Goal: Task Accomplishment & Management: Complete application form

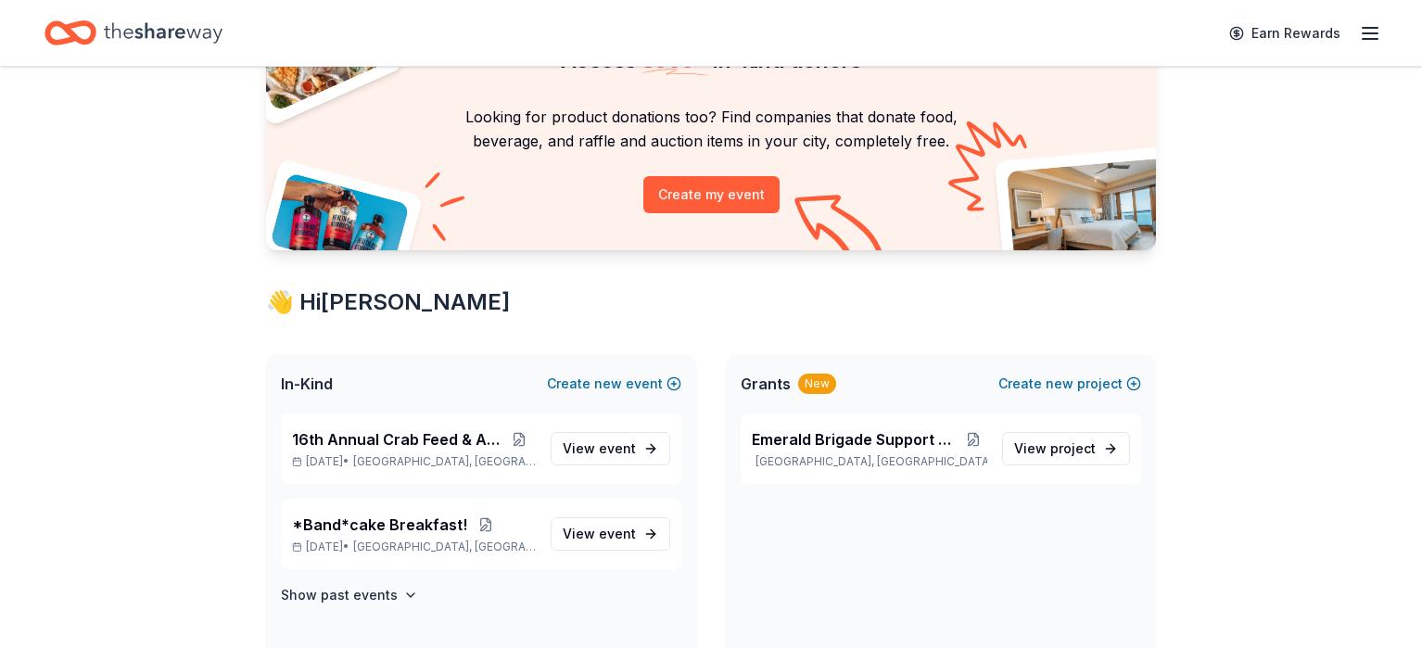
scroll to position [146, 0]
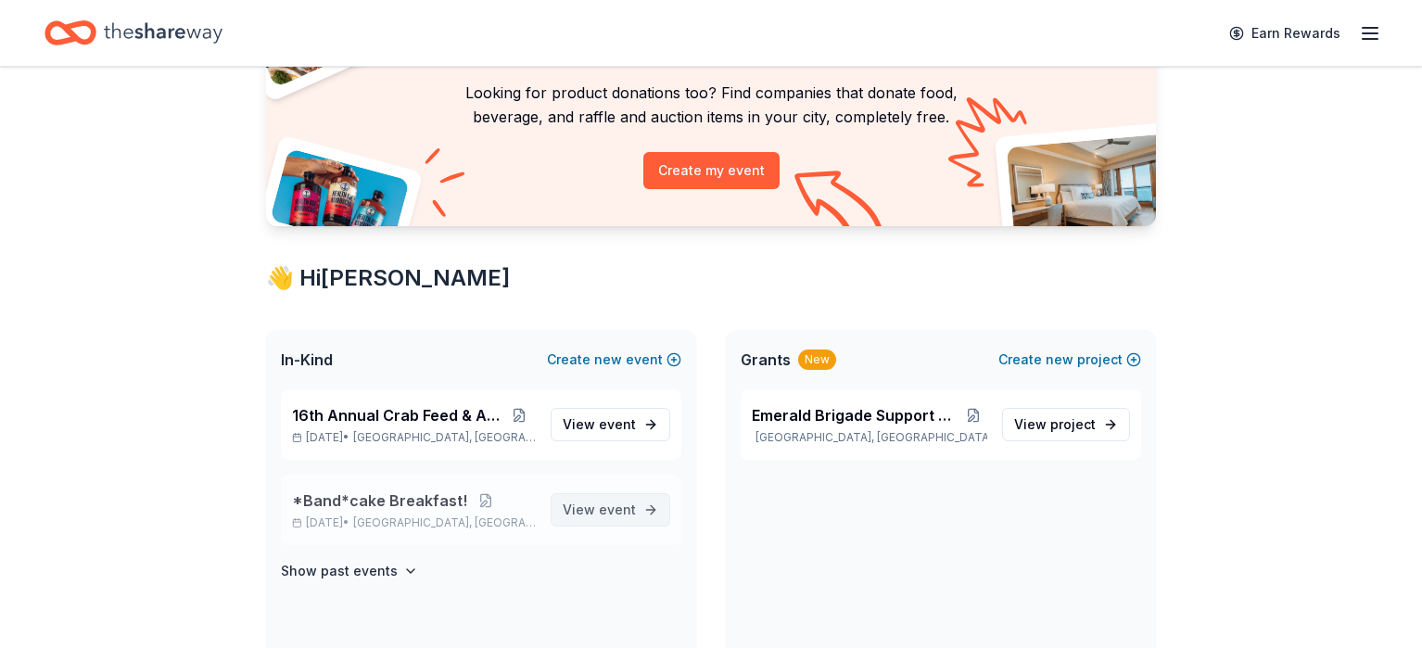
click at [579, 503] on span "View event" at bounding box center [599, 510] width 73 height 22
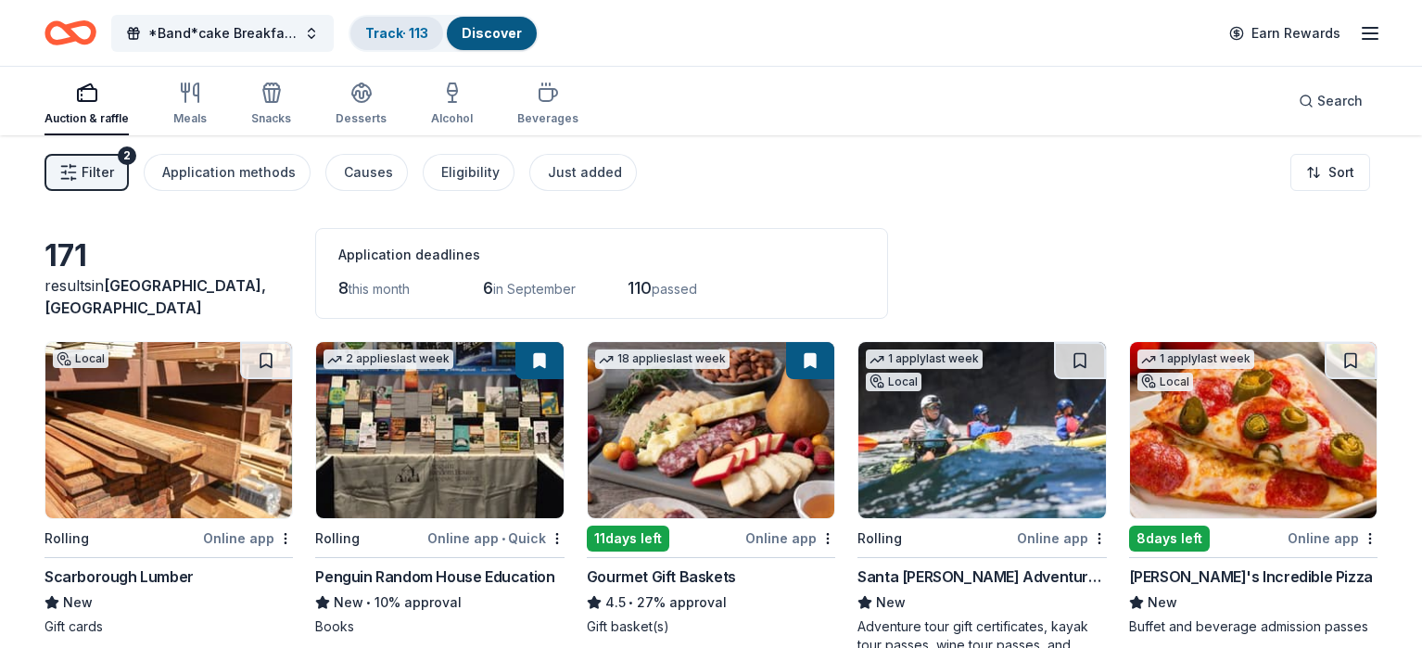
click at [421, 36] on link "Track · 113" at bounding box center [396, 33] width 63 height 16
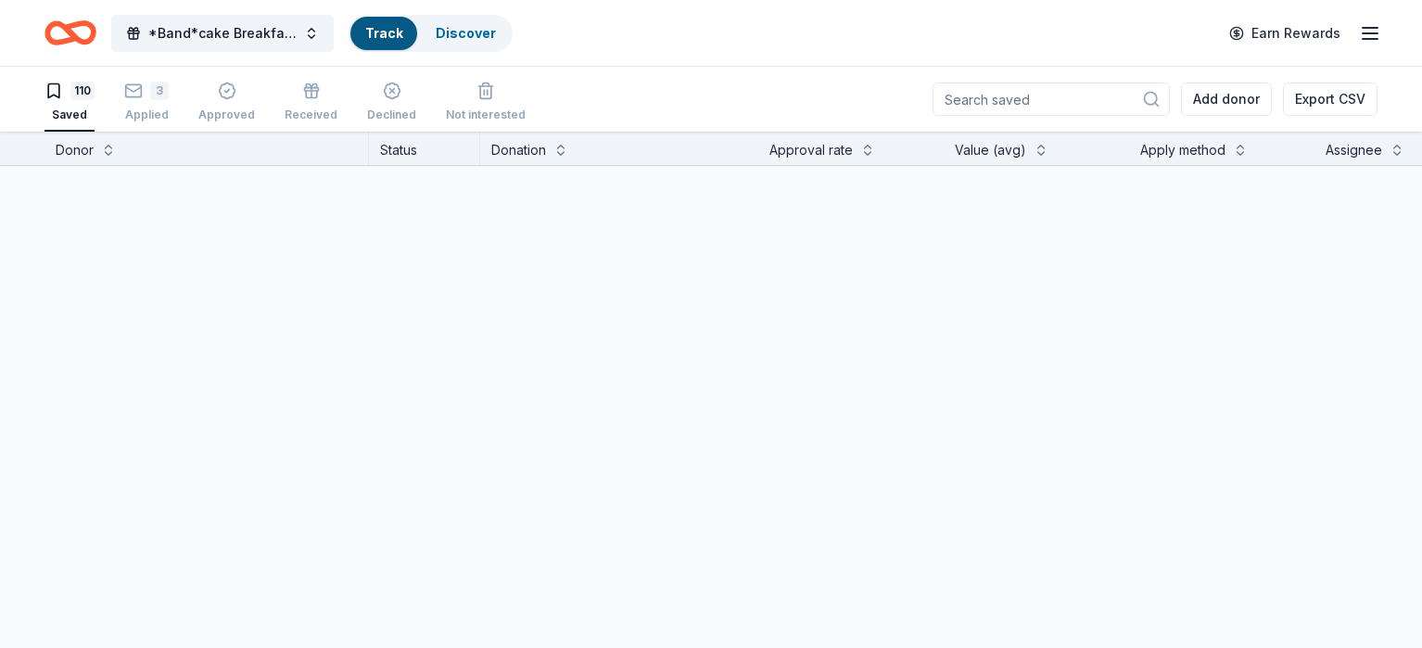
scroll to position [1, 0]
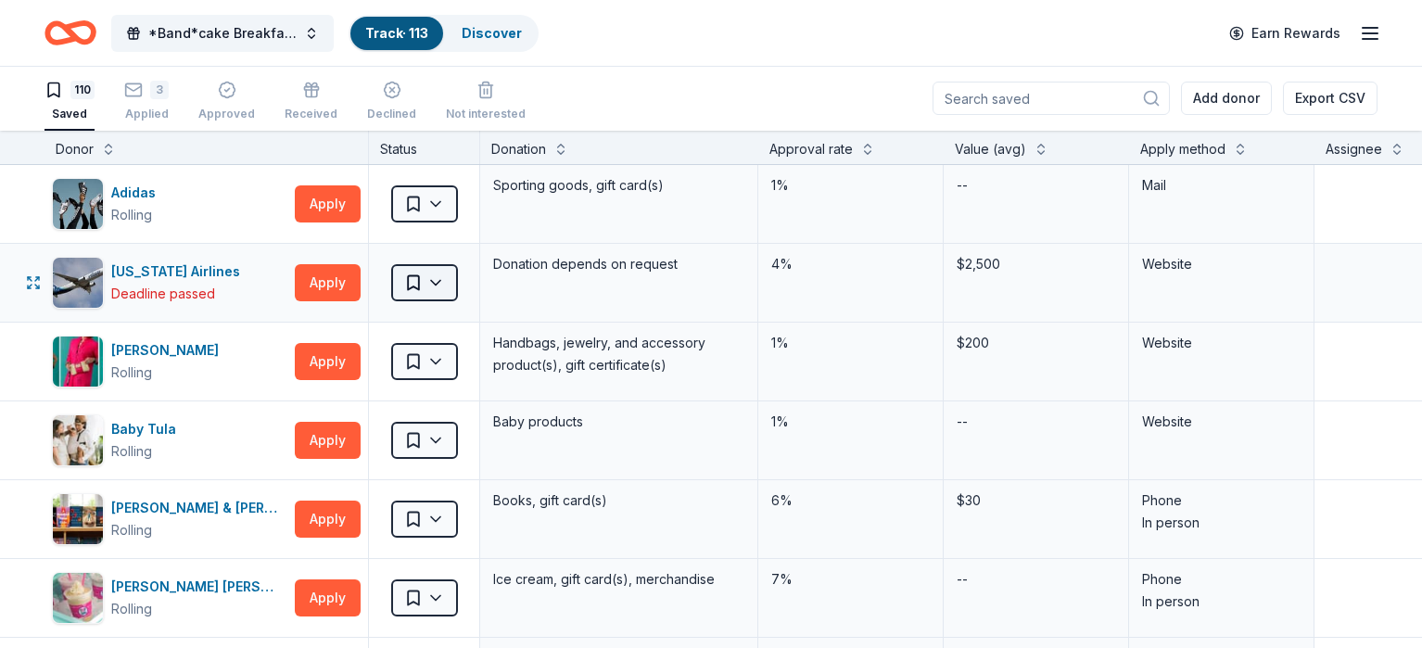
click at [472, 274] on html "*Band*cake Breakfast! Track · 113 Discover Earn Rewards 110 Saved 3 Applied App…" at bounding box center [711, 323] width 1422 height 648
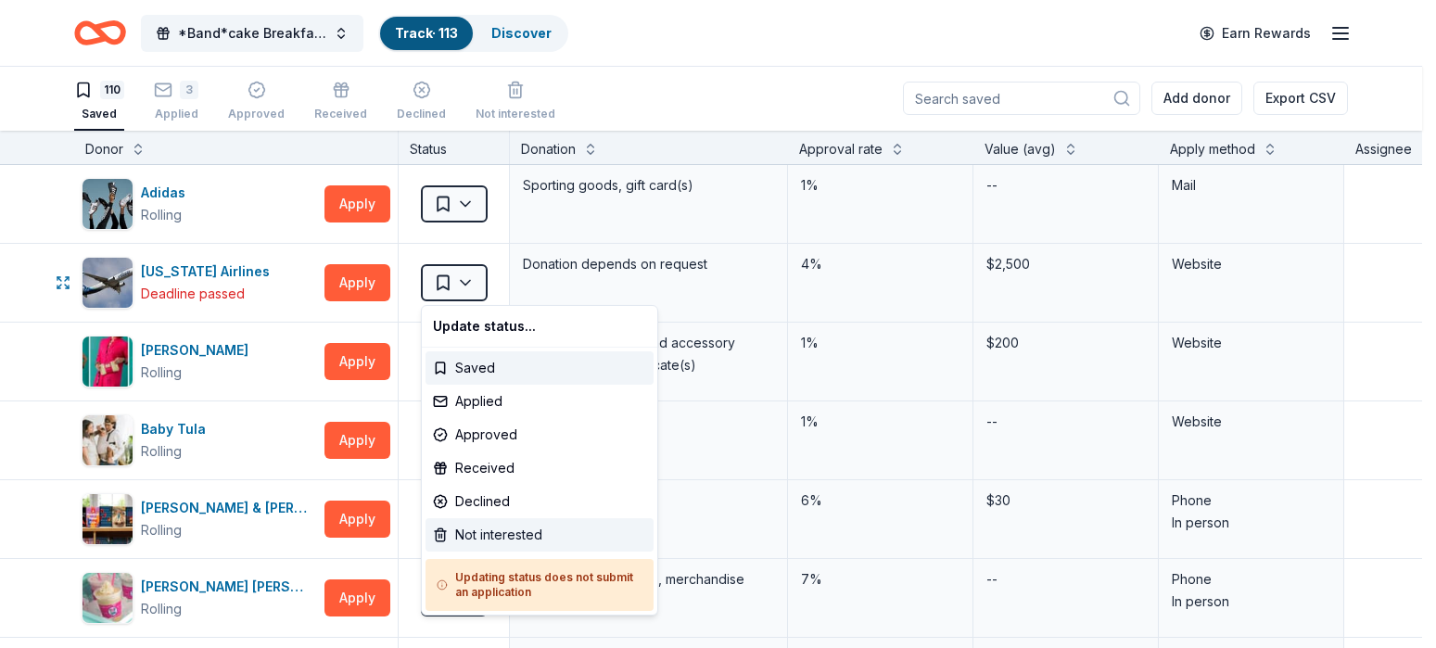
click at [500, 540] on div "Not interested" at bounding box center [540, 534] width 228 height 33
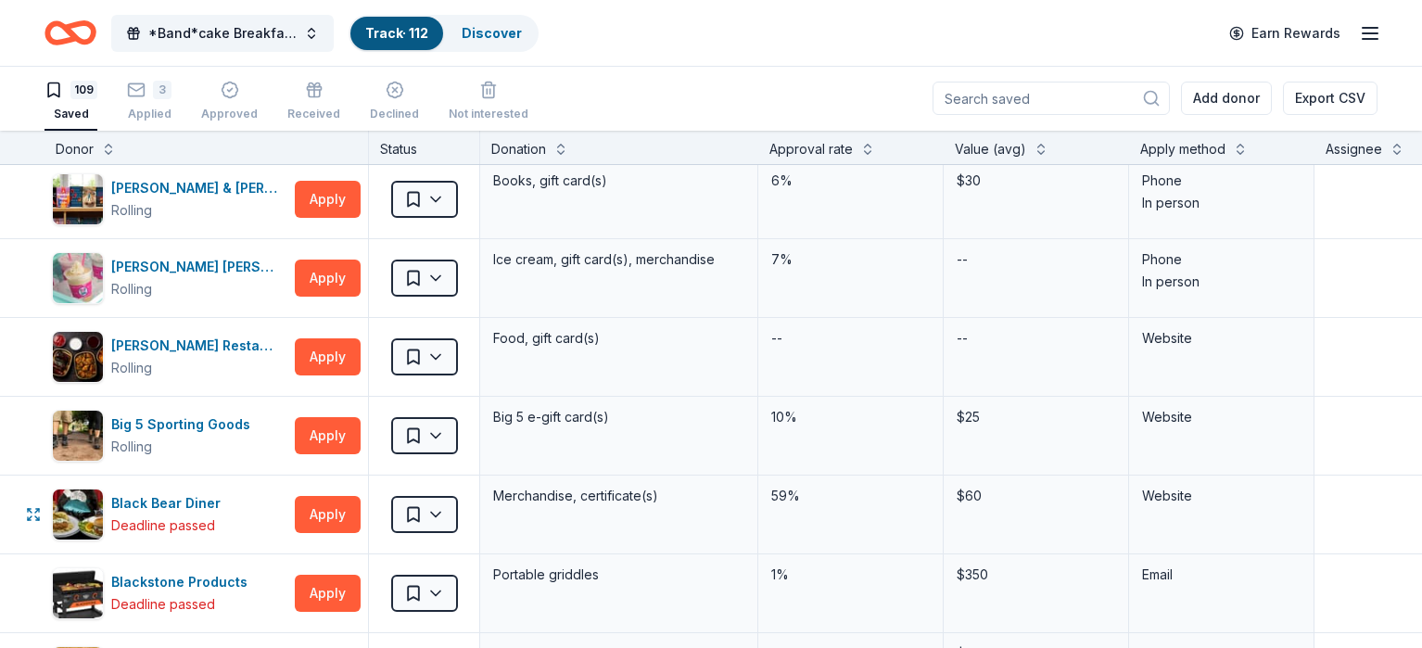
scroll to position [245, 0]
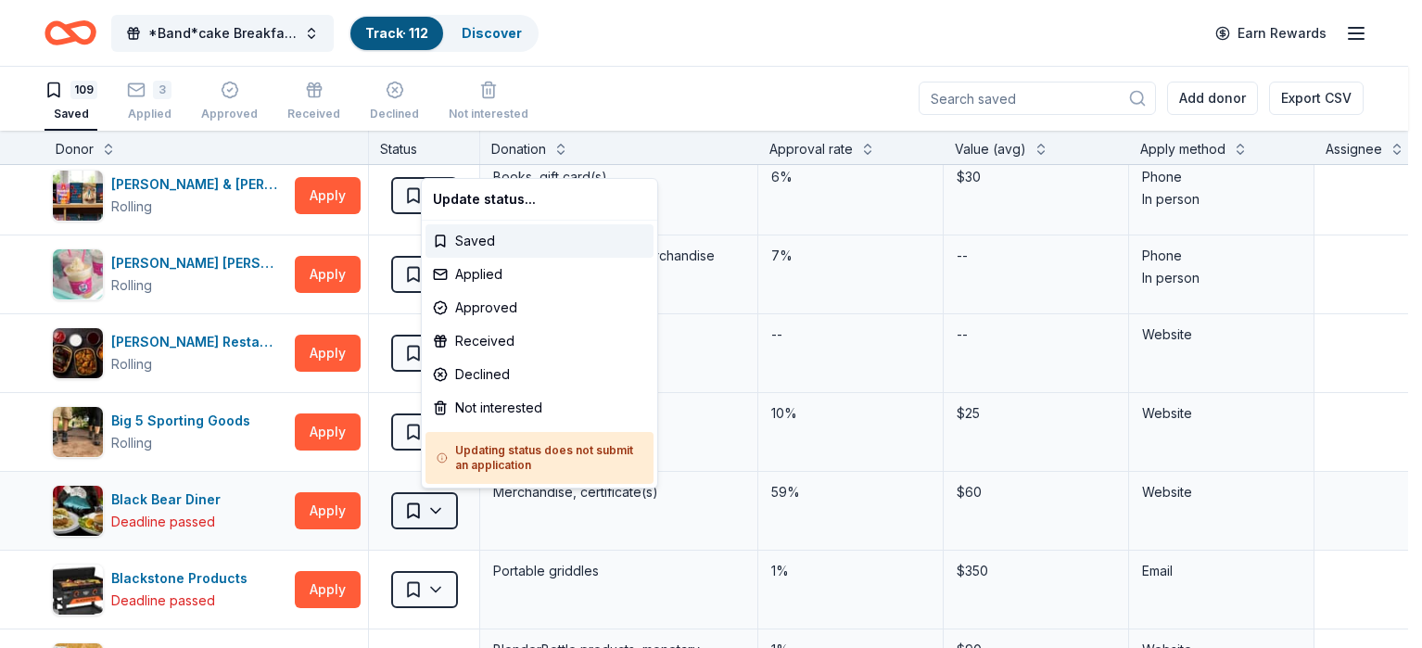
click at [448, 513] on html "*Band*cake Breakfast! Track · 112 Discover Earn Rewards 109 Saved 3 Applied App…" at bounding box center [711, 323] width 1422 height 648
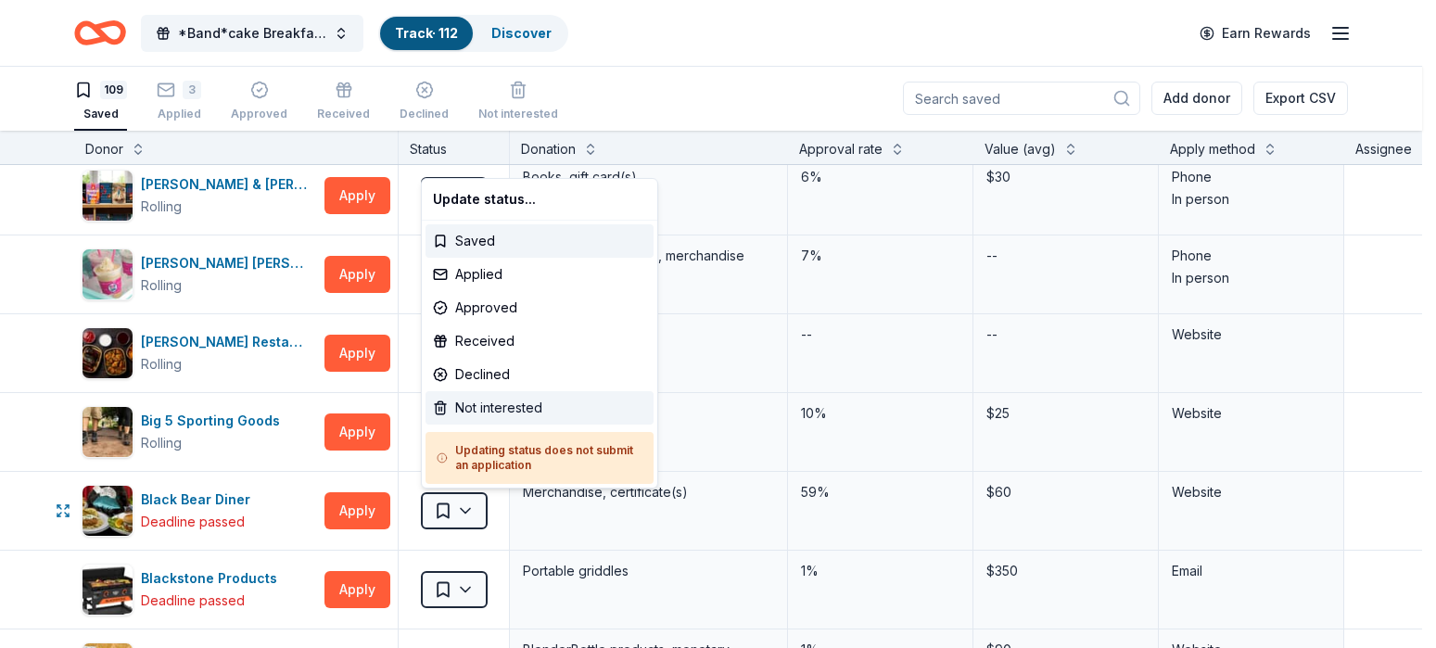
click at [477, 410] on div "Not interested" at bounding box center [540, 407] width 228 height 33
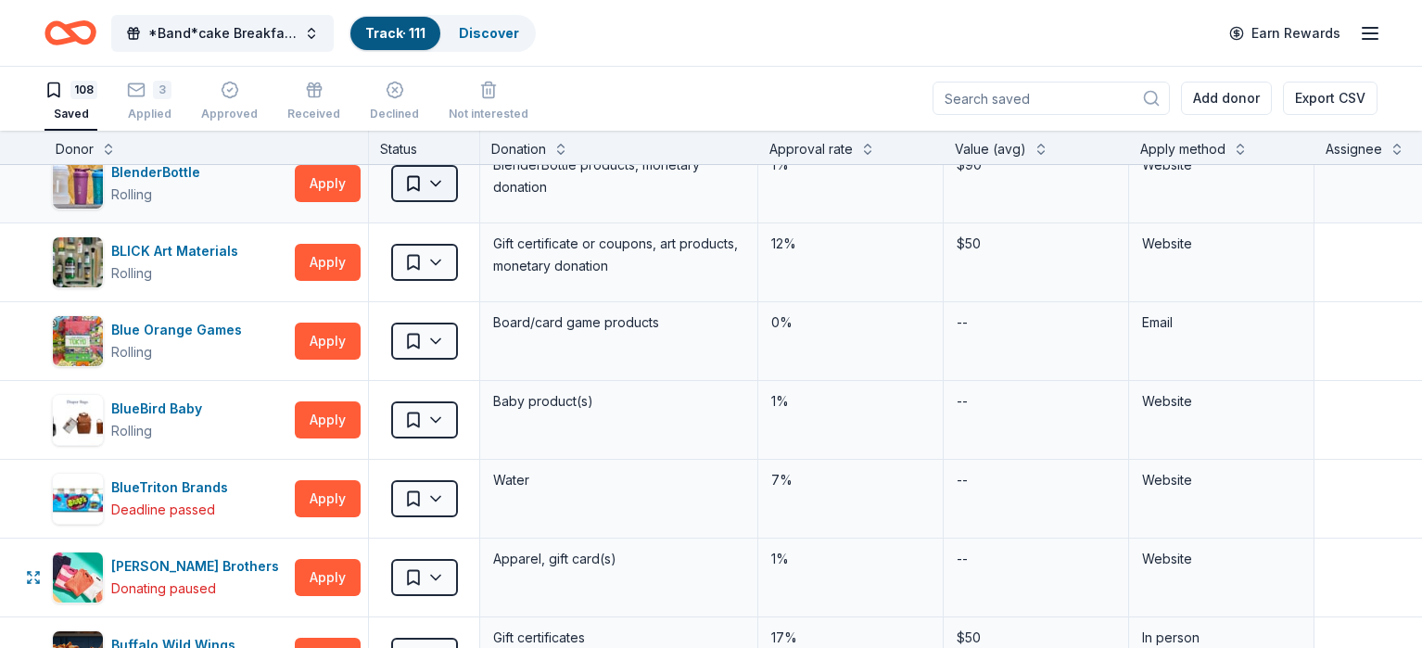
scroll to position [732, 0]
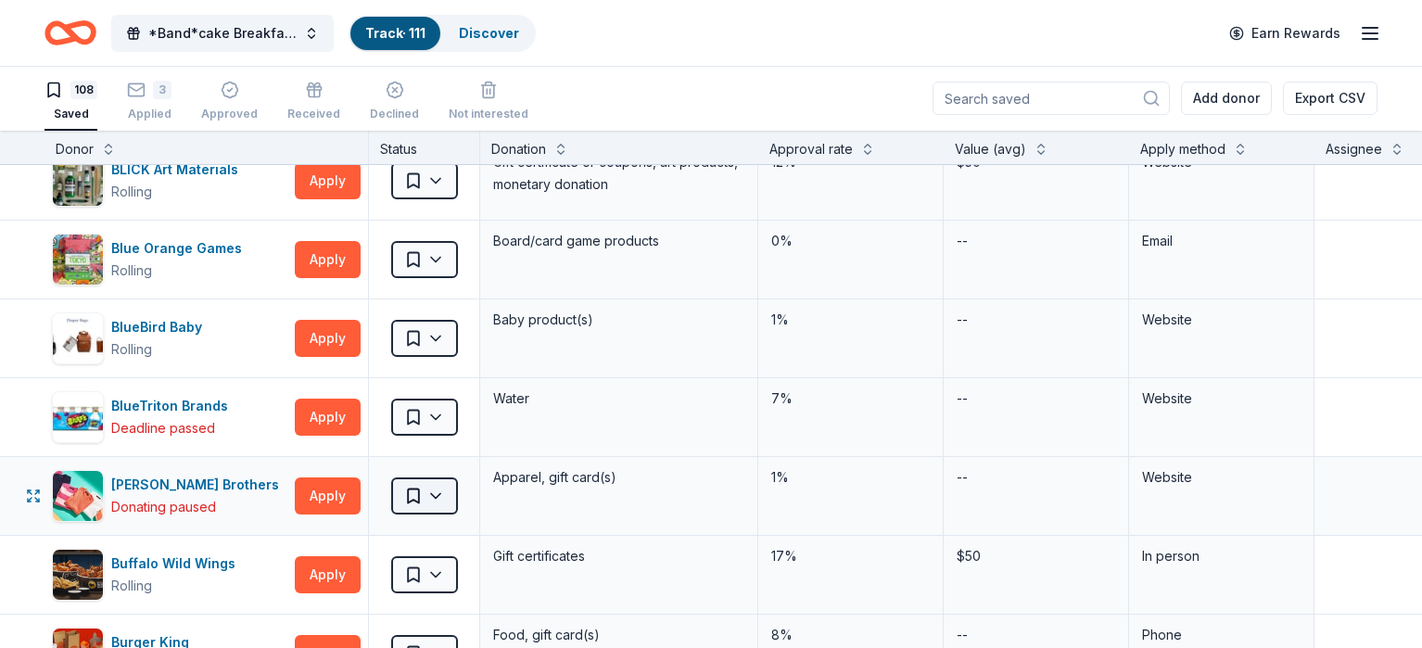
click at [476, 502] on html "*Band*cake Breakfast! Track · 111 Discover Earn Rewards 108 Saved 3 Applied App…" at bounding box center [711, 323] width 1422 height 648
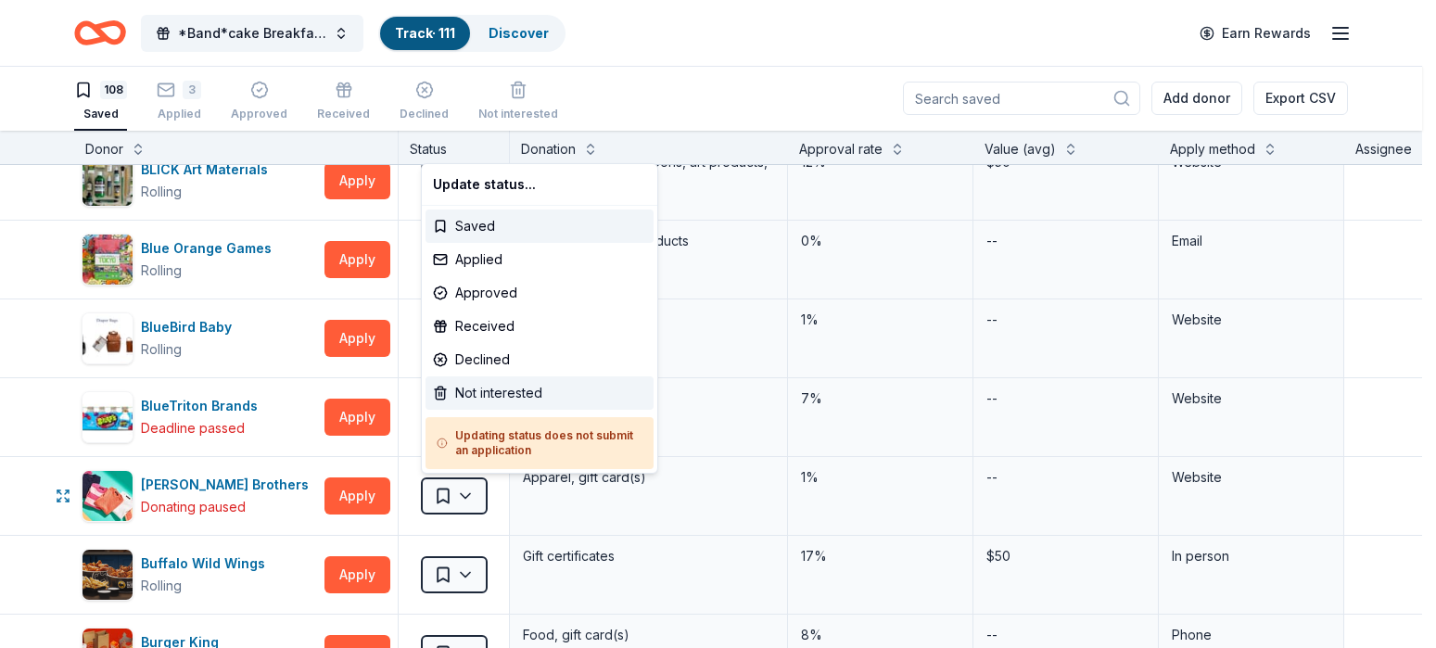
click at [480, 392] on div "Not interested" at bounding box center [540, 392] width 228 height 33
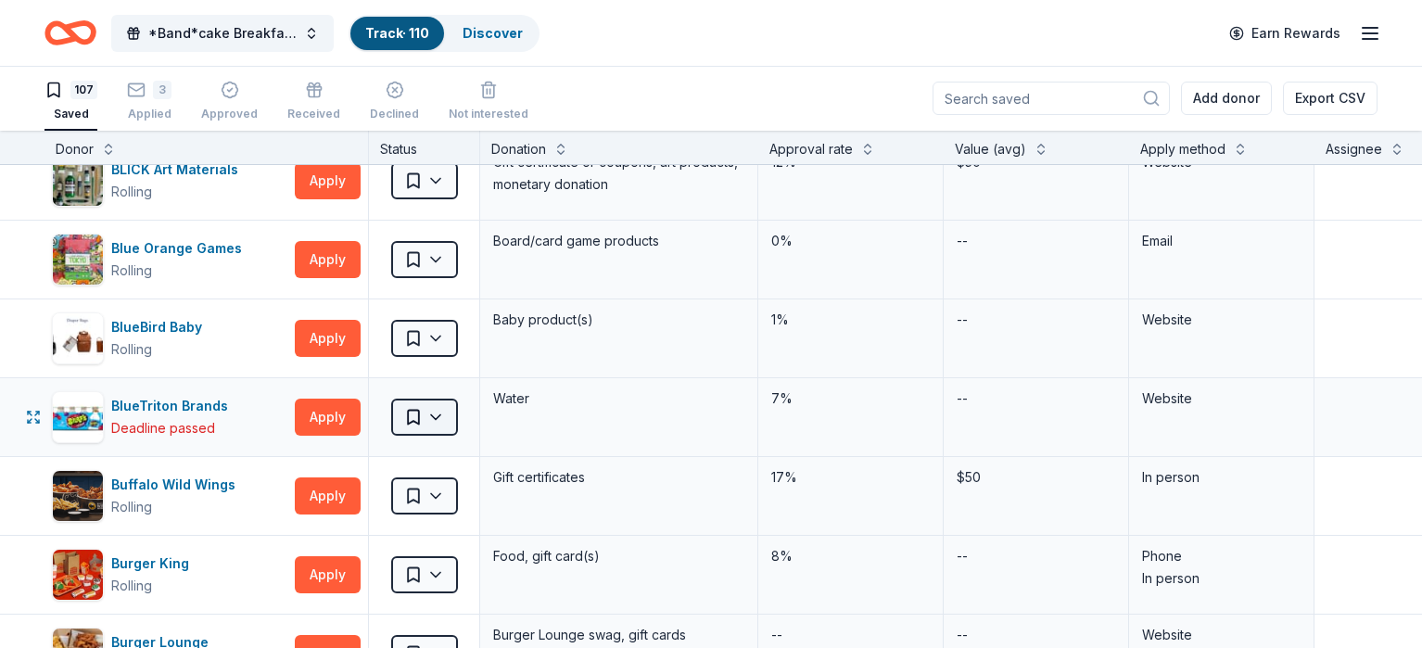
click at [456, 420] on html "*Band*cake Breakfast! Track · 110 Discover Earn Rewards 107 Saved 3 Applied App…" at bounding box center [711, 323] width 1422 height 648
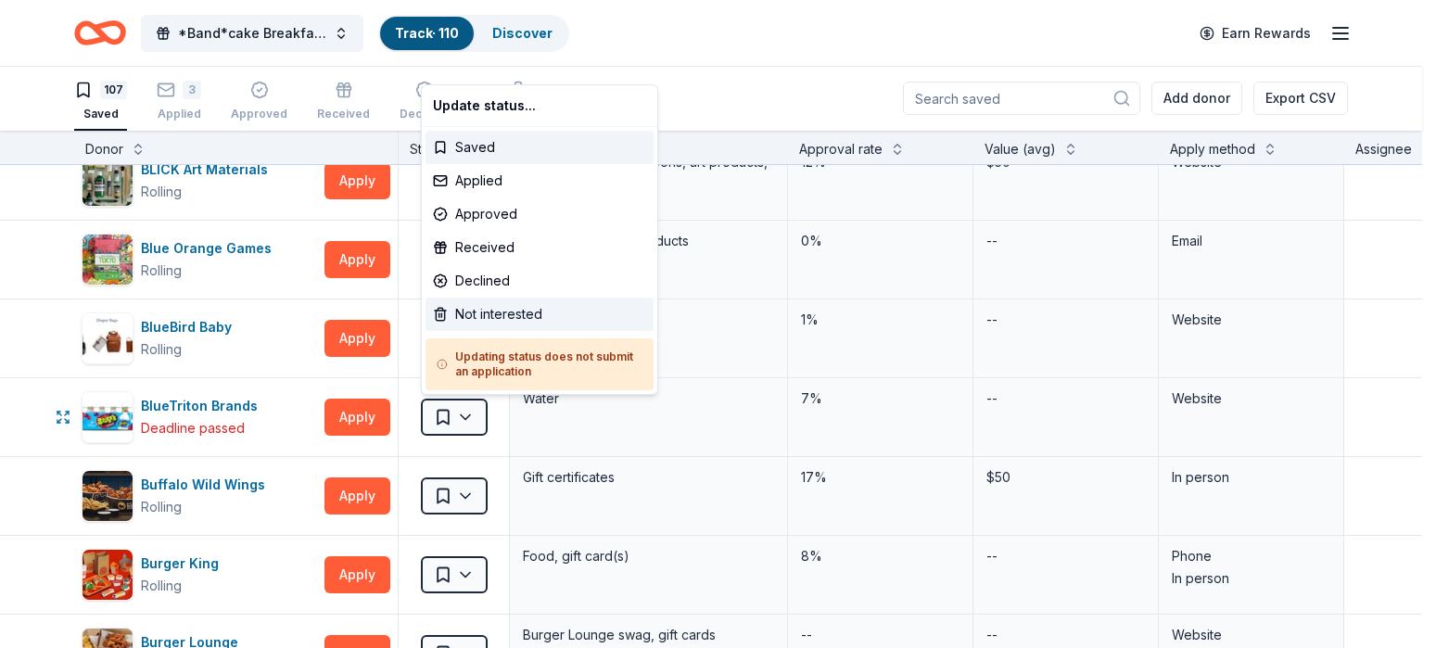
click at [482, 313] on div "Not interested" at bounding box center [540, 314] width 228 height 33
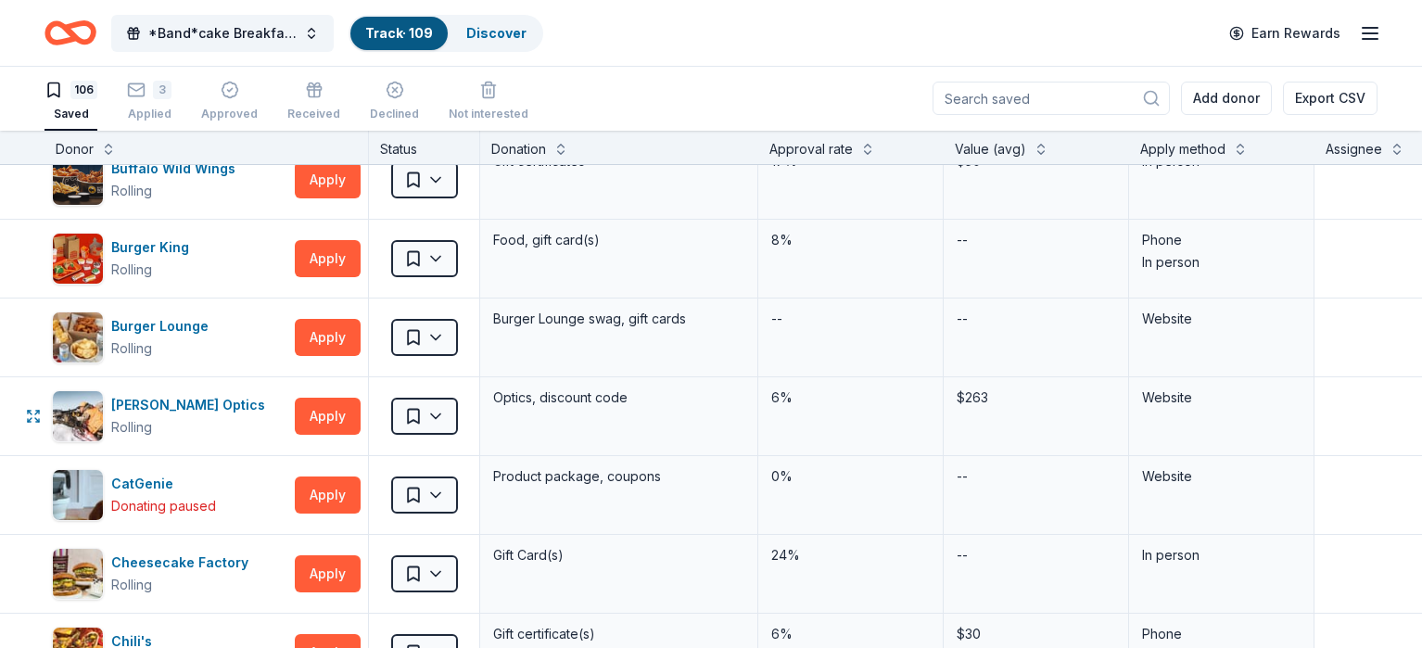
scroll to position [1068, 0]
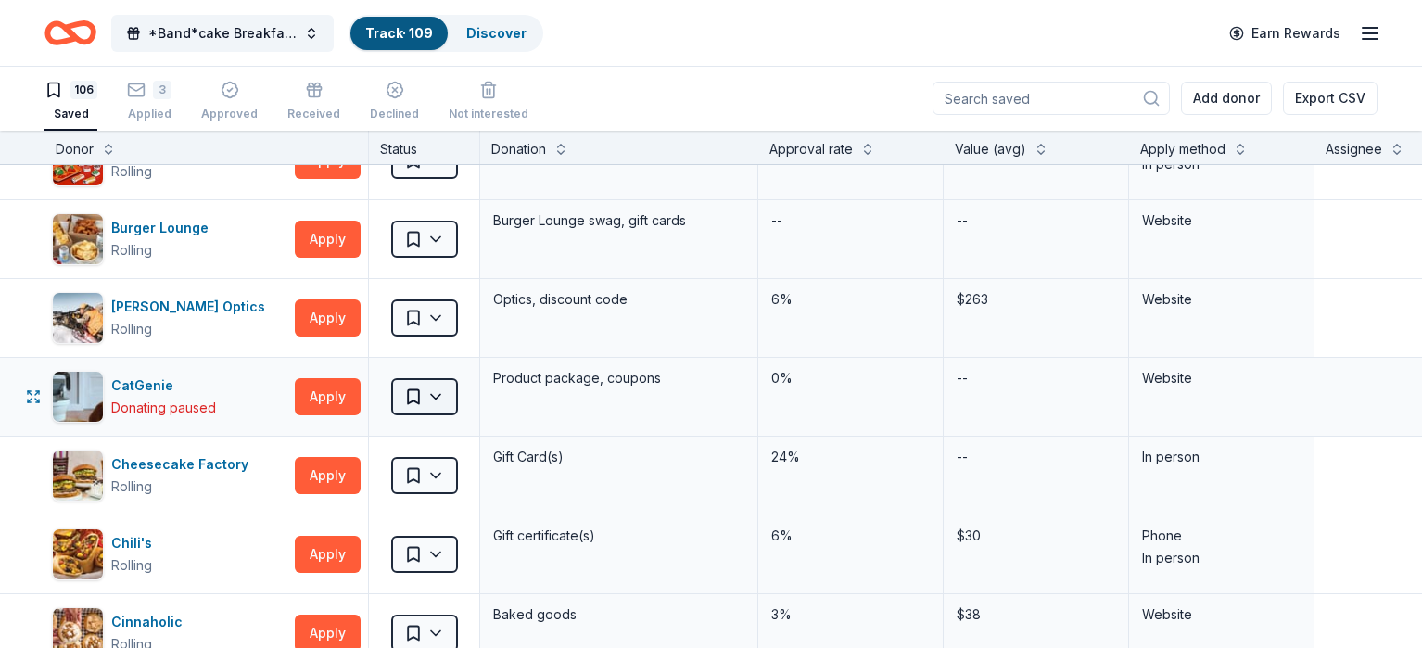
click at [479, 393] on html "*Band*cake Breakfast! Track · 109 Discover Earn Rewards 106 Saved 3 Applied App…" at bounding box center [711, 323] width 1422 height 648
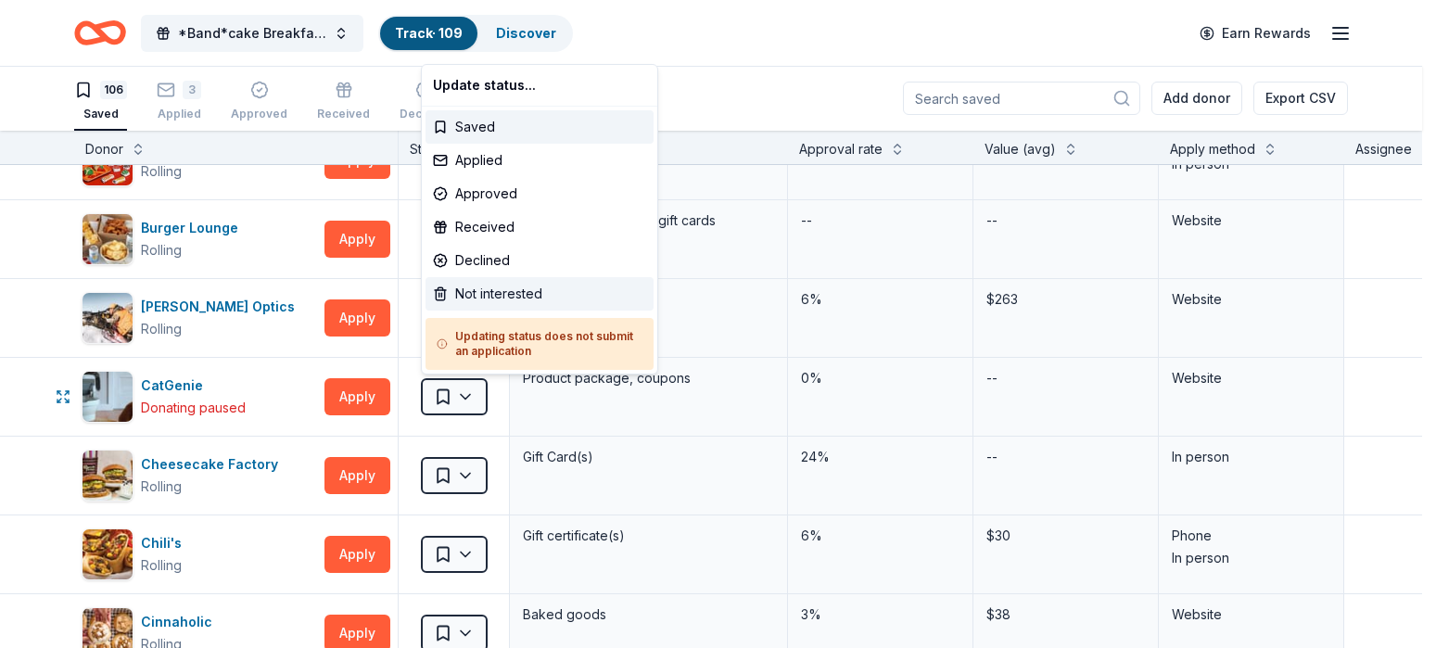
click at [495, 297] on div "Not interested" at bounding box center [540, 293] width 228 height 33
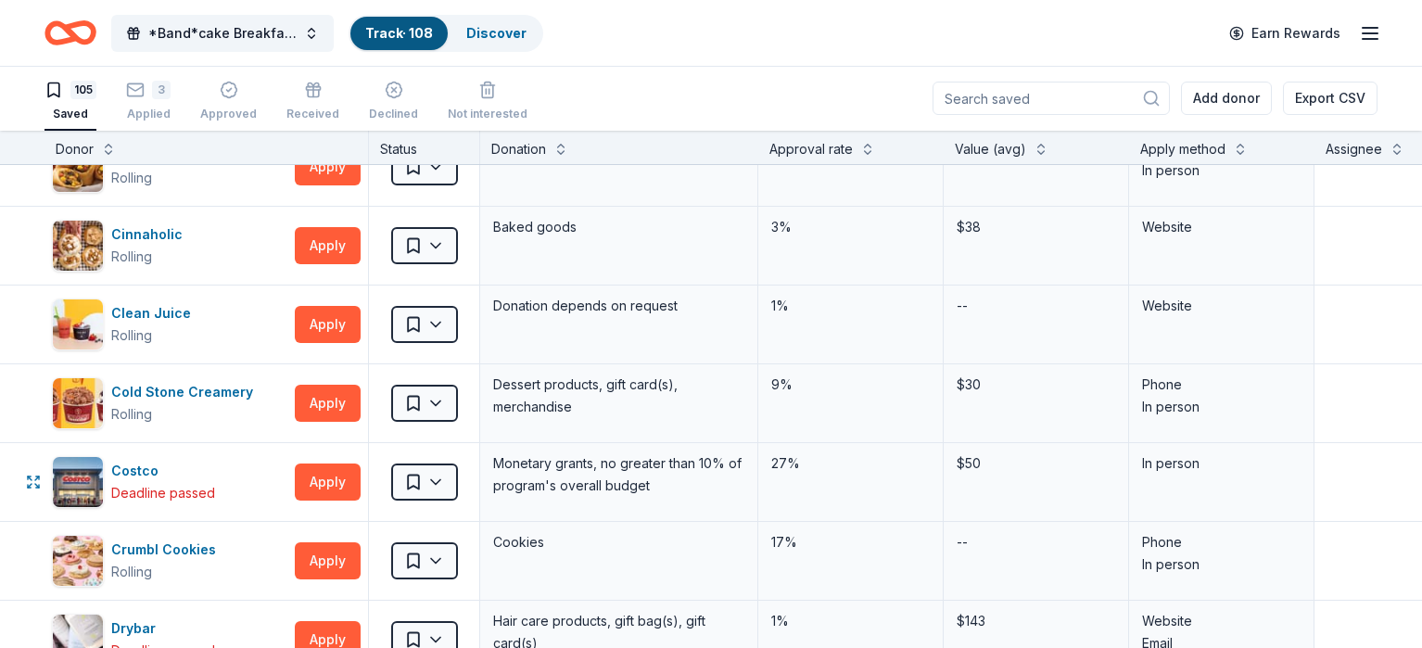
scroll to position [1378, 0]
click at [453, 491] on html "*Band*cake Breakfast! Track · 108 Discover Earn Rewards 105 Saved 3 Applied App…" at bounding box center [711, 323] width 1422 height 648
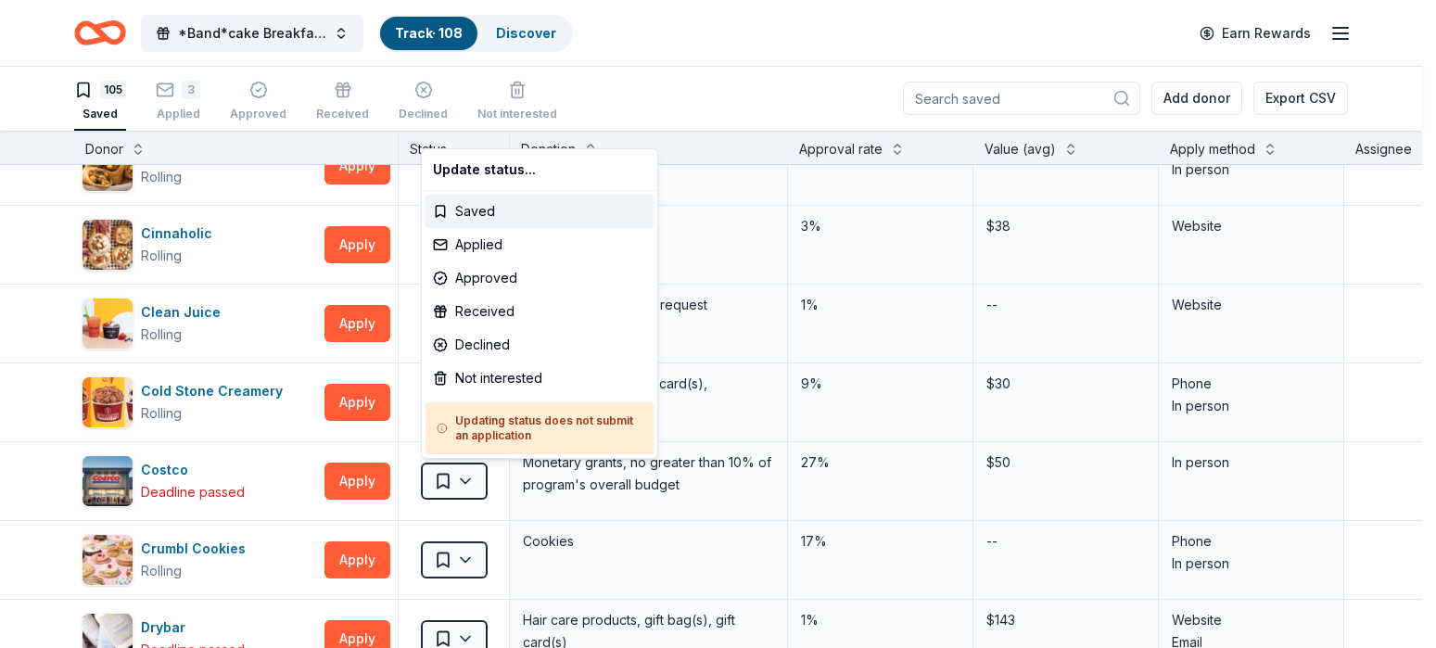
click at [527, 544] on html "*Band*cake Breakfast! Track · 108 Discover Earn Rewards 105 Saved 3 Applied App…" at bounding box center [718, 323] width 1436 height 648
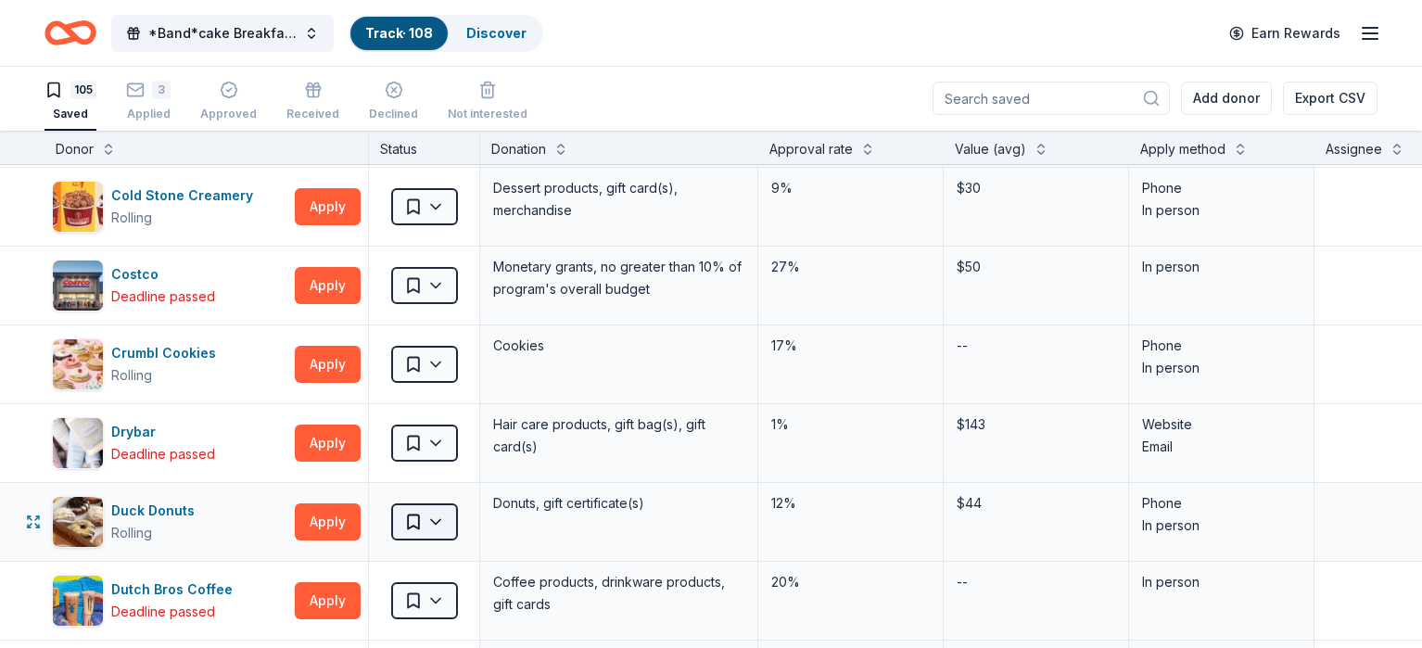
scroll to position [1574, 0]
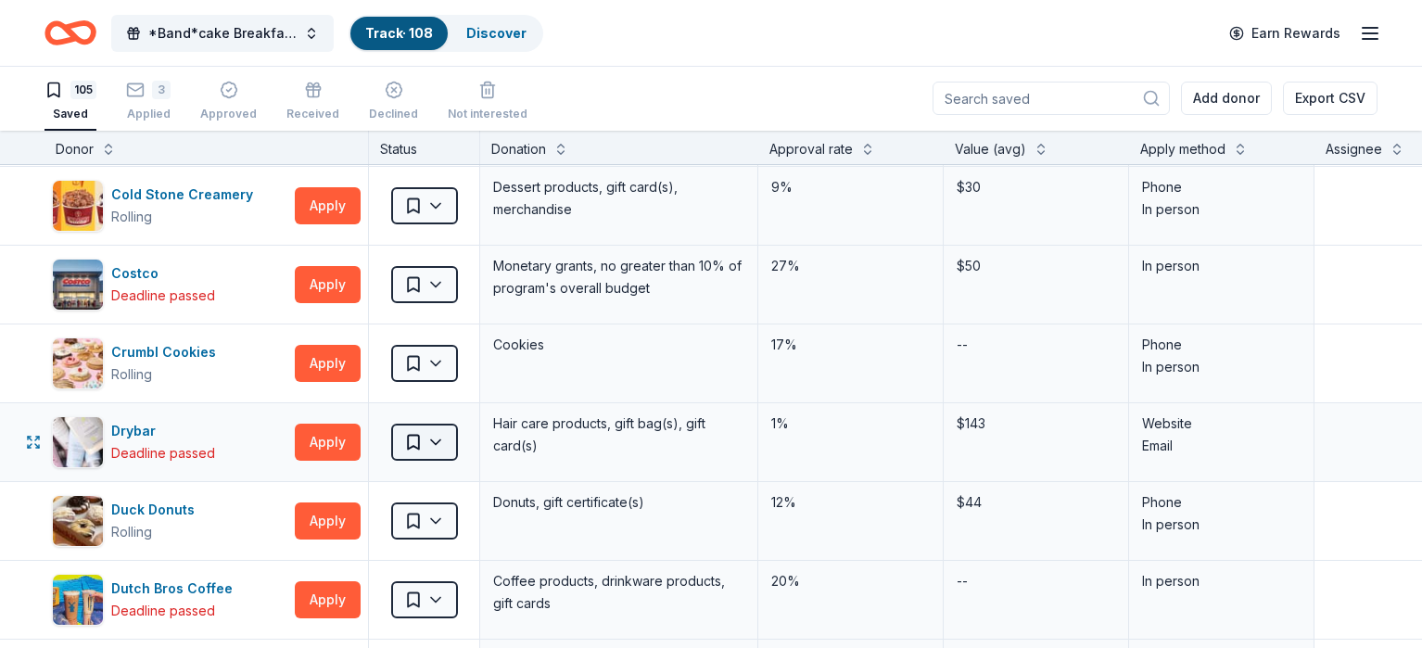
click at [426, 438] on html "*Band*cake Breakfast! Track · 108 Discover Earn Rewards 105 Saved 3 Applied App…" at bounding box center [711, 323] width 1422 height 648
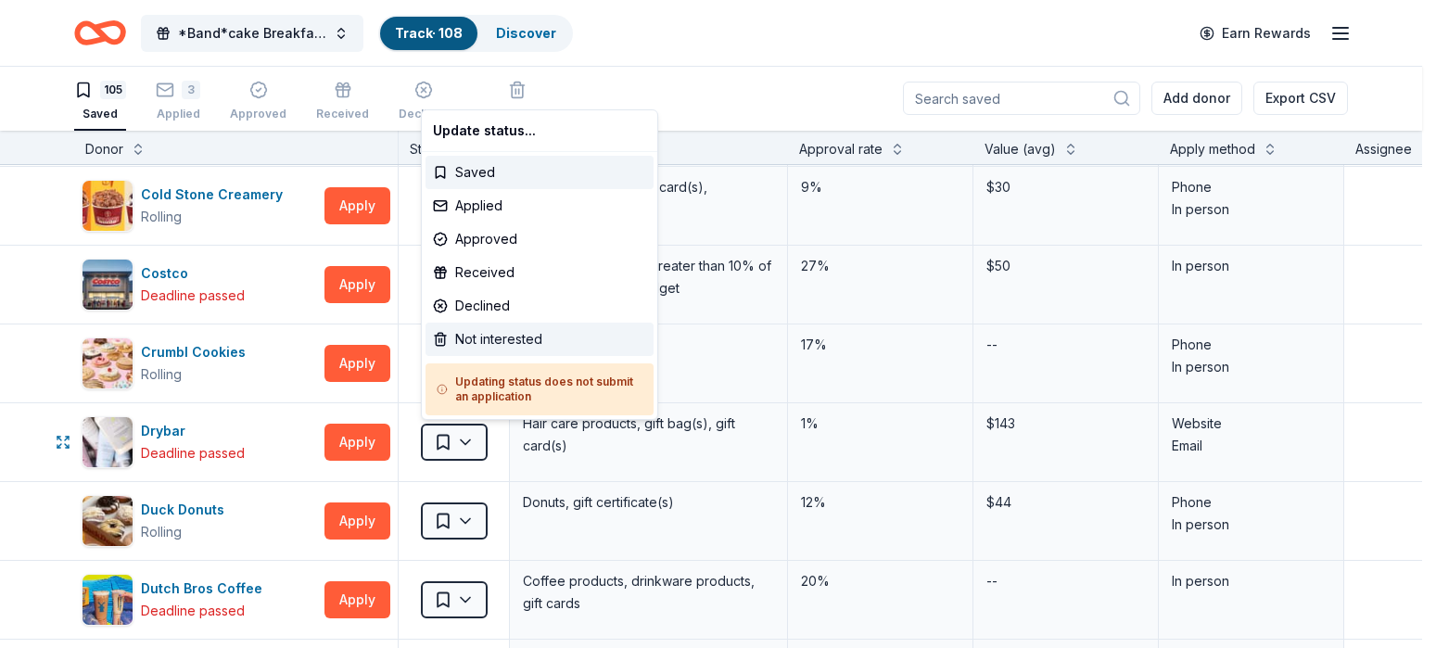
click at [478, 329] on div "Not interested" at bounding box center [540, 339] width 228 height 33
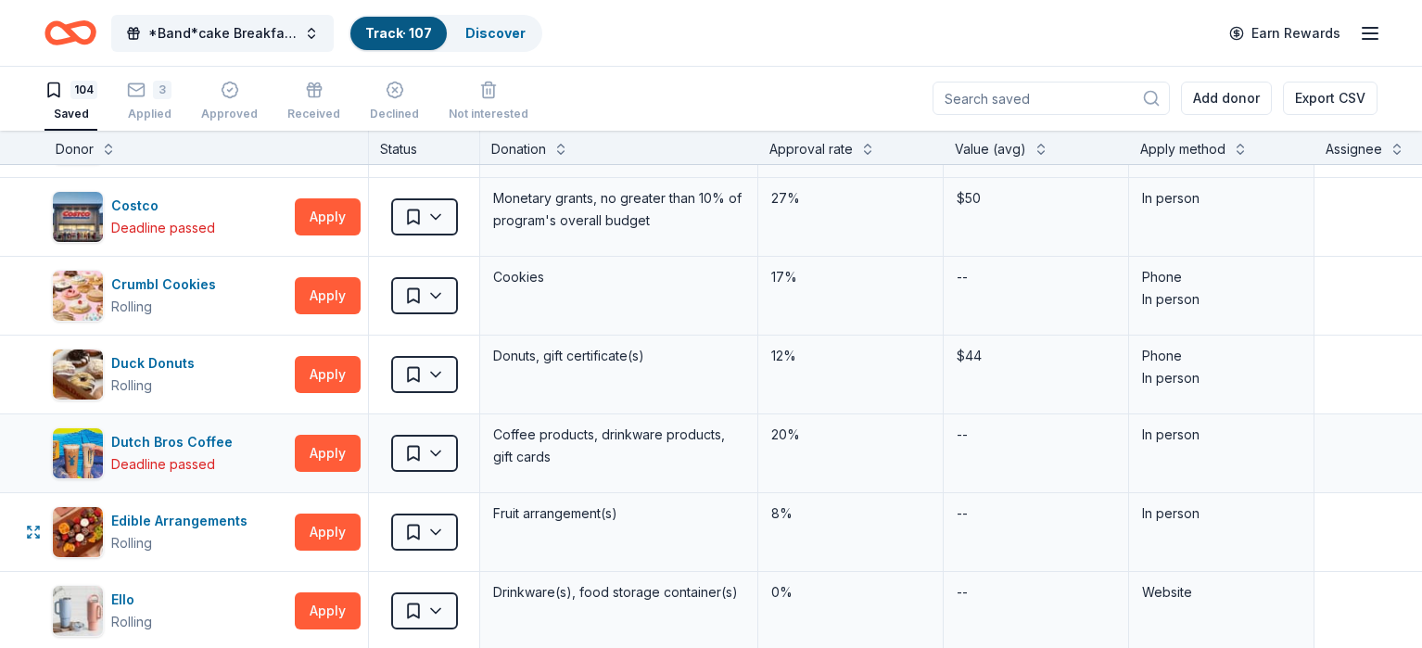
scroll to position [1644, 0]
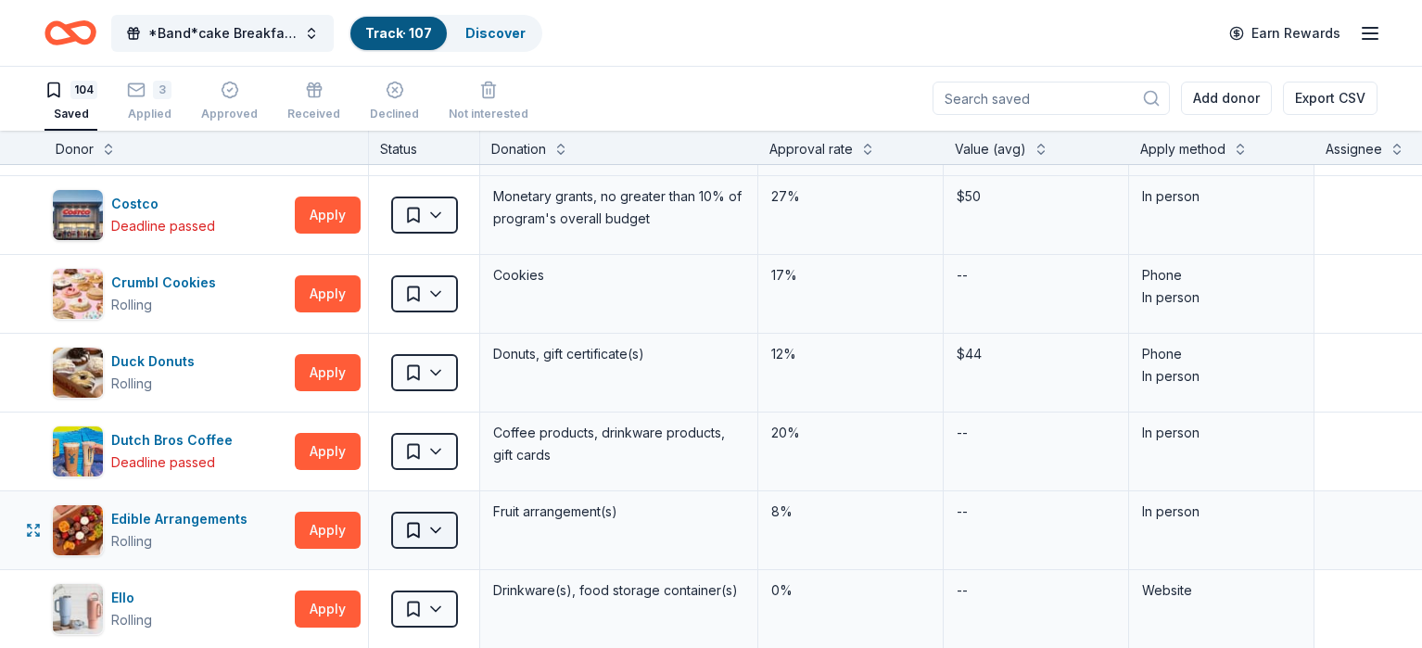
click at [462, 540] on html "*Band*cake Breakfast! Track · 107 Discover Earn Rewards 104 Saved 3 Applied App…" at bounding box center [711, 323] width 1422 height 648
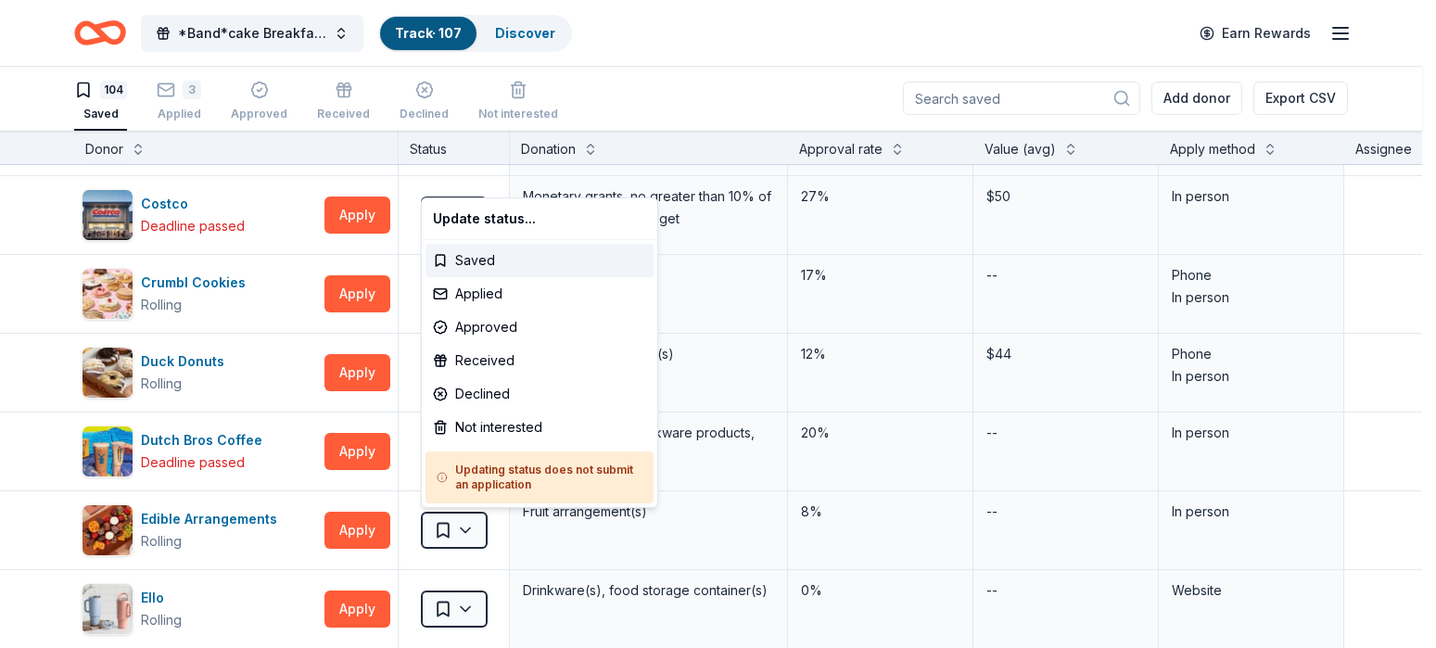
click at [405, 426] on html "*Band*cake Breakfast! Track · 107 Discover Earn Rewards 104 Saved 3 Applied App…" at bounding box center [718, 323] width 1436 height 648
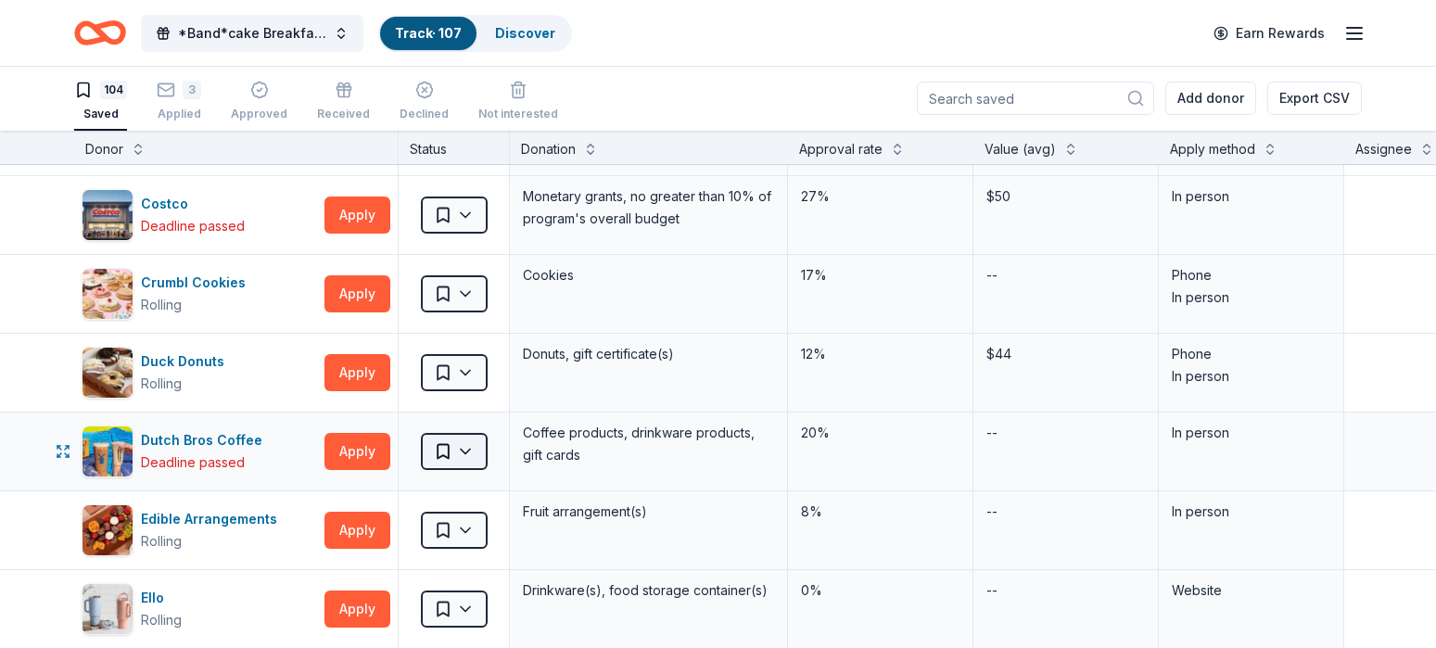
click at [460, 456] on html "*Band*cake Breakfast! Track · 107 Discover Earn Rewards 104 Saved 3 Applied App…" at bounding box center [718, 323] width 1436 height 648
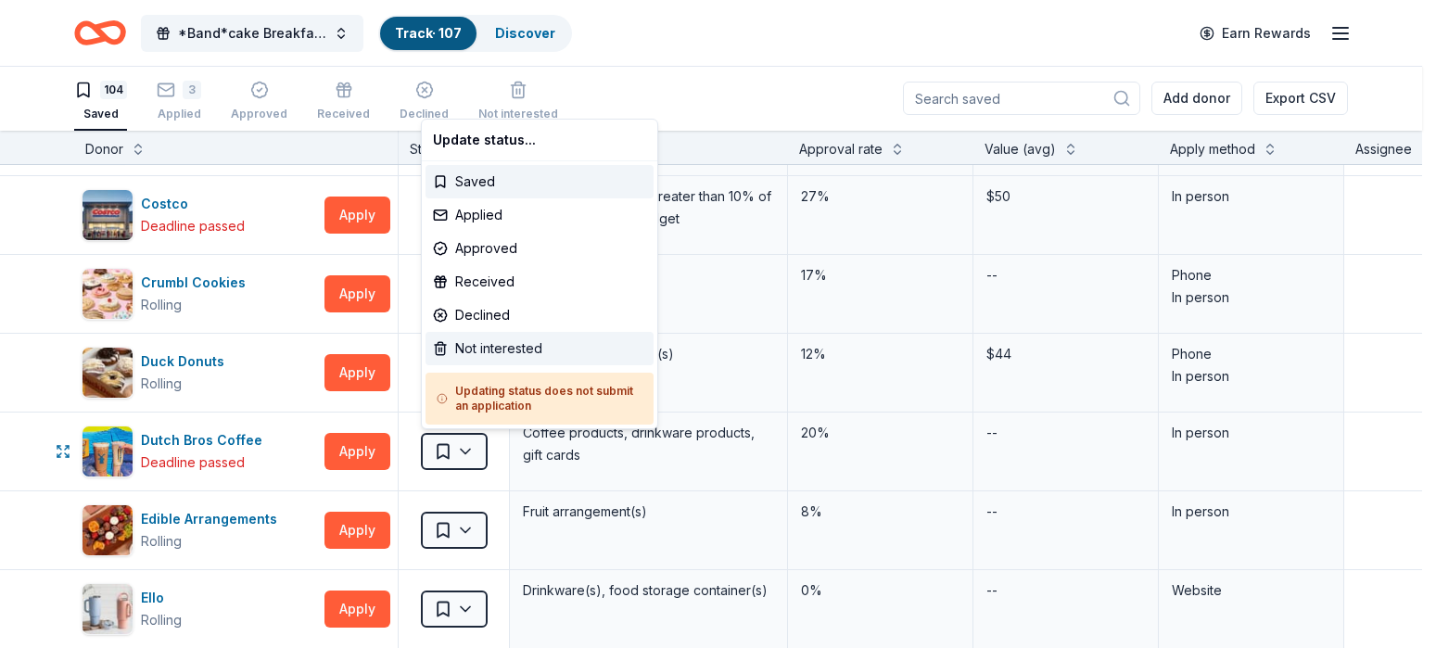
click at [458, 349] on div "Not interested" at bounding box center [540, 348] width 228 height 33
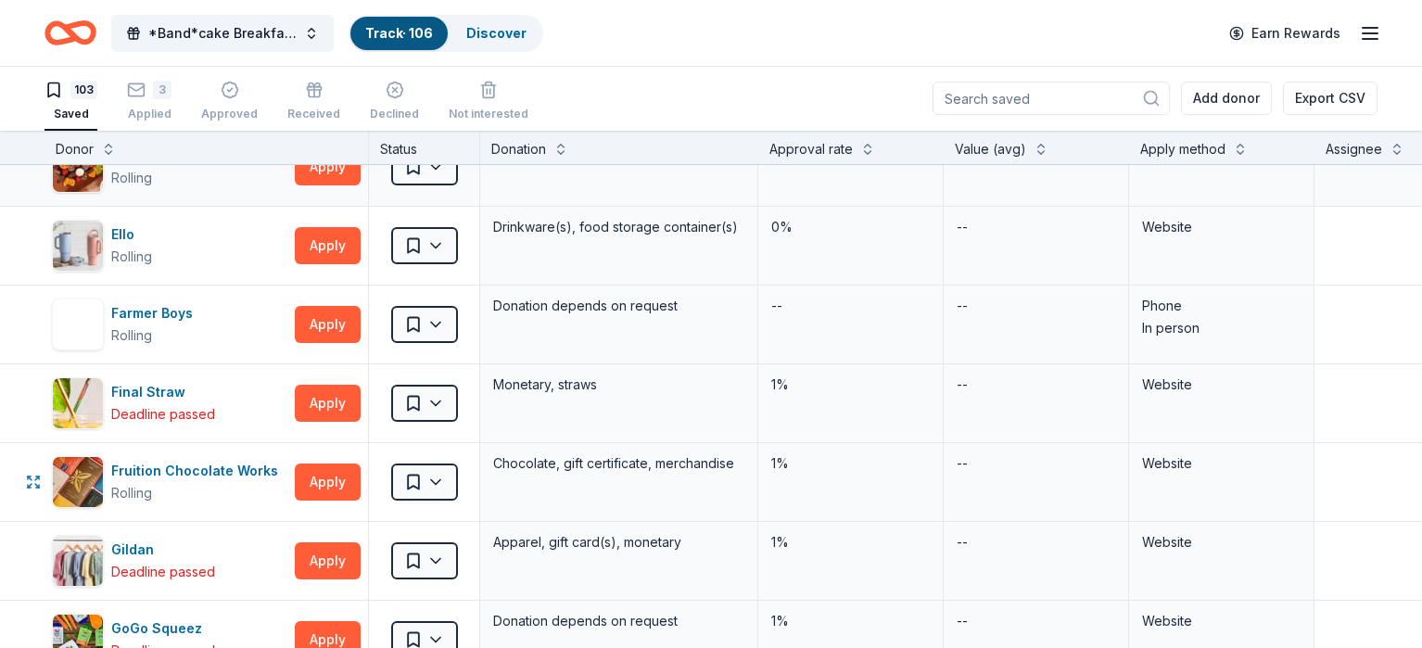
scroll to position [1980, 0]
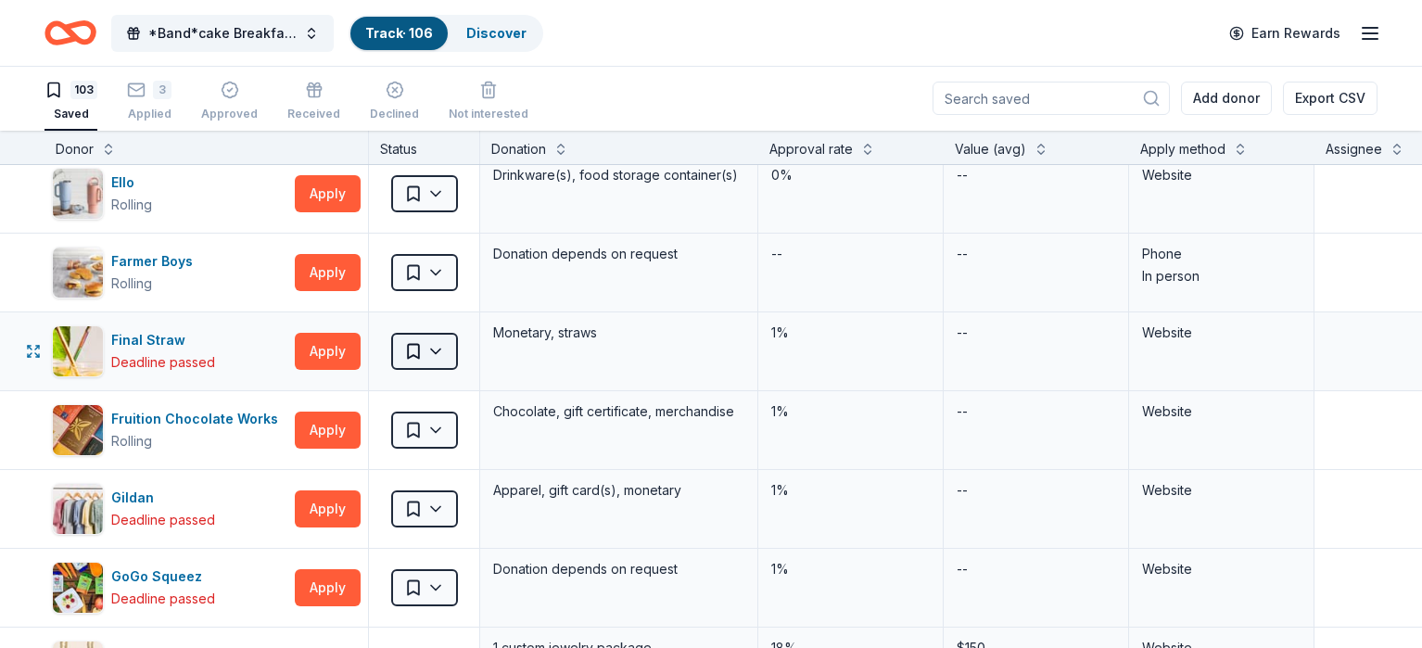
click at [473, 345] on html "*Band*cake Breakfast! Track · 106 Discover Earn Rewards 103 Saved 3 Applied App…" at bounding box center [711, 323] width 1422 height 648
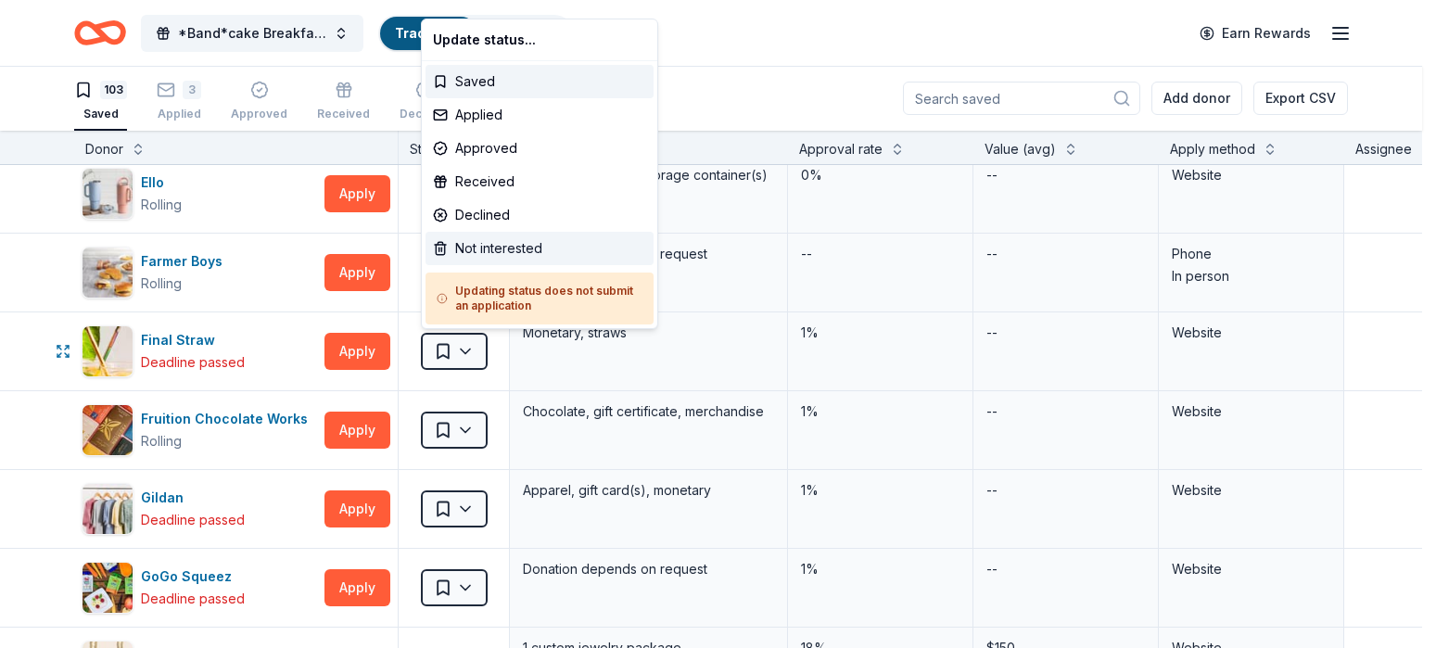
click at [478, 249] on div "Not interested" at bounding box center [540, 248] width 228 height 33
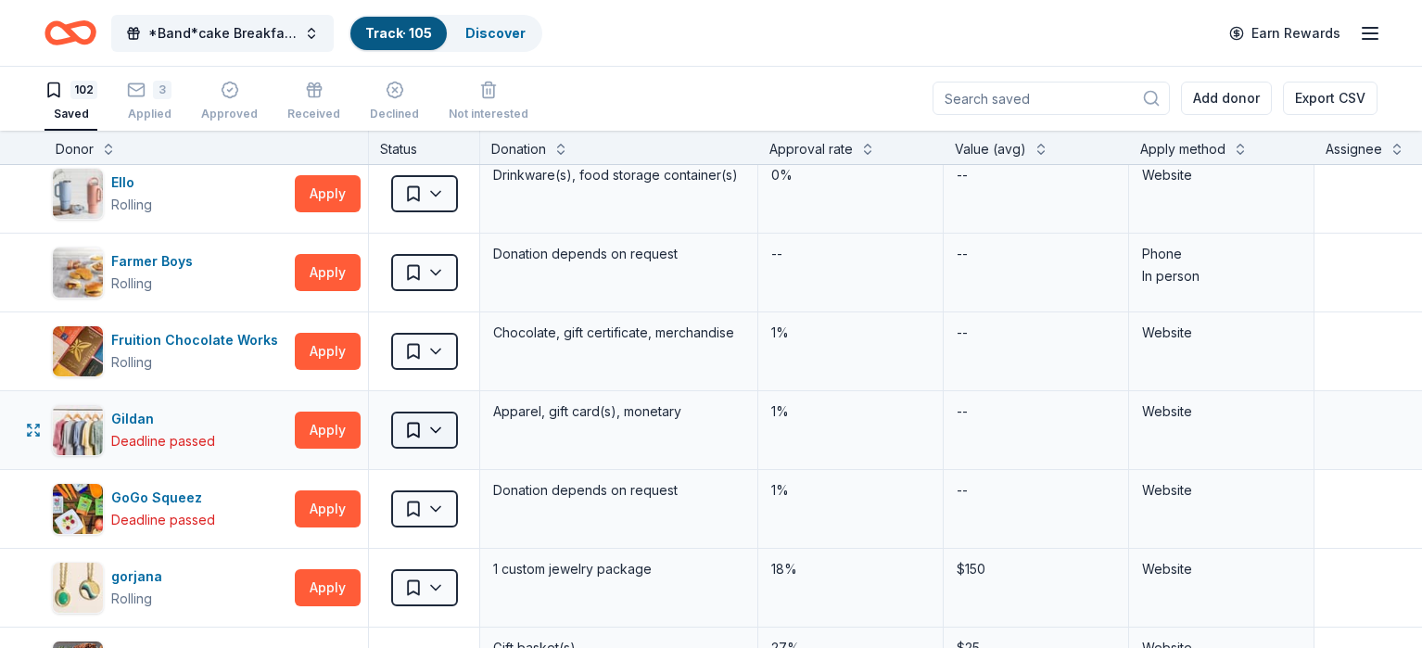
click at [455, 428] on html "*Band*cake Breakfast! Track · 105 Discover Earn Rewards 102 Saved 3 Applied App…" at bounding box center [711, 323] width 1422 height 648
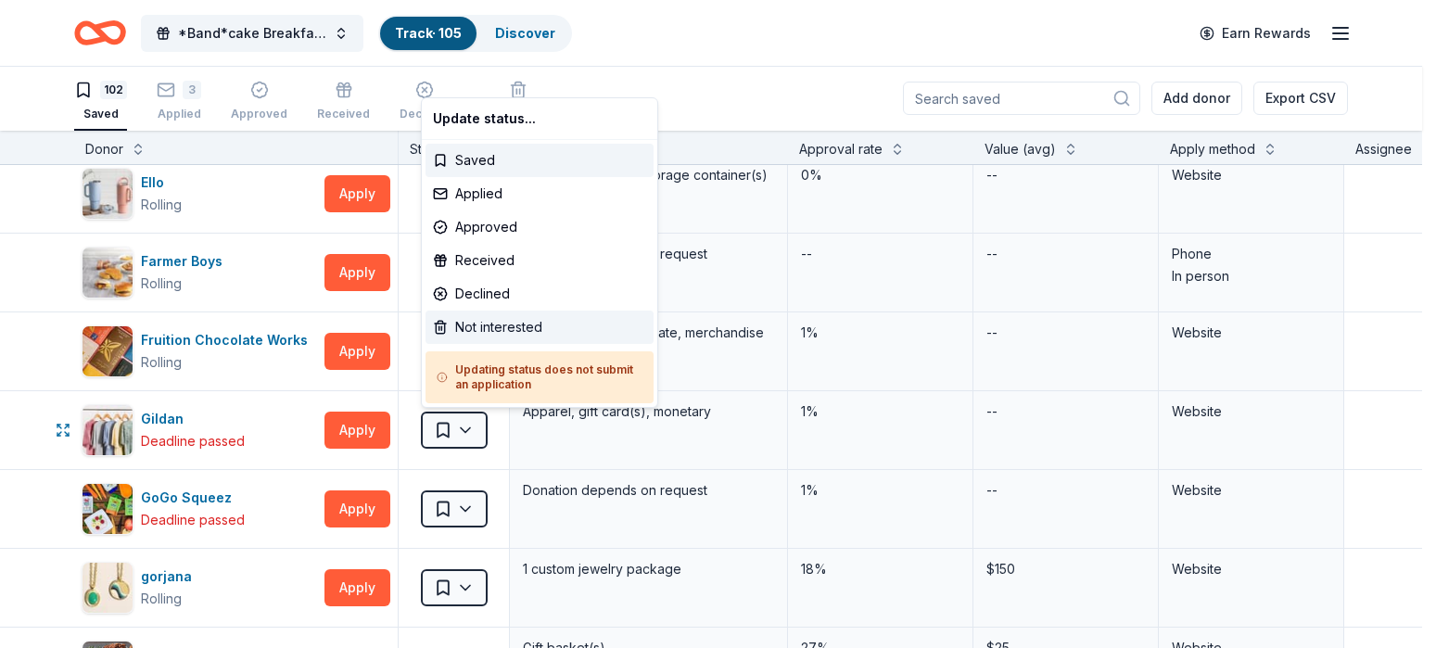
click at [468, 328] on div "Not interested" at bounding box center [540, 327] width 228 height 33
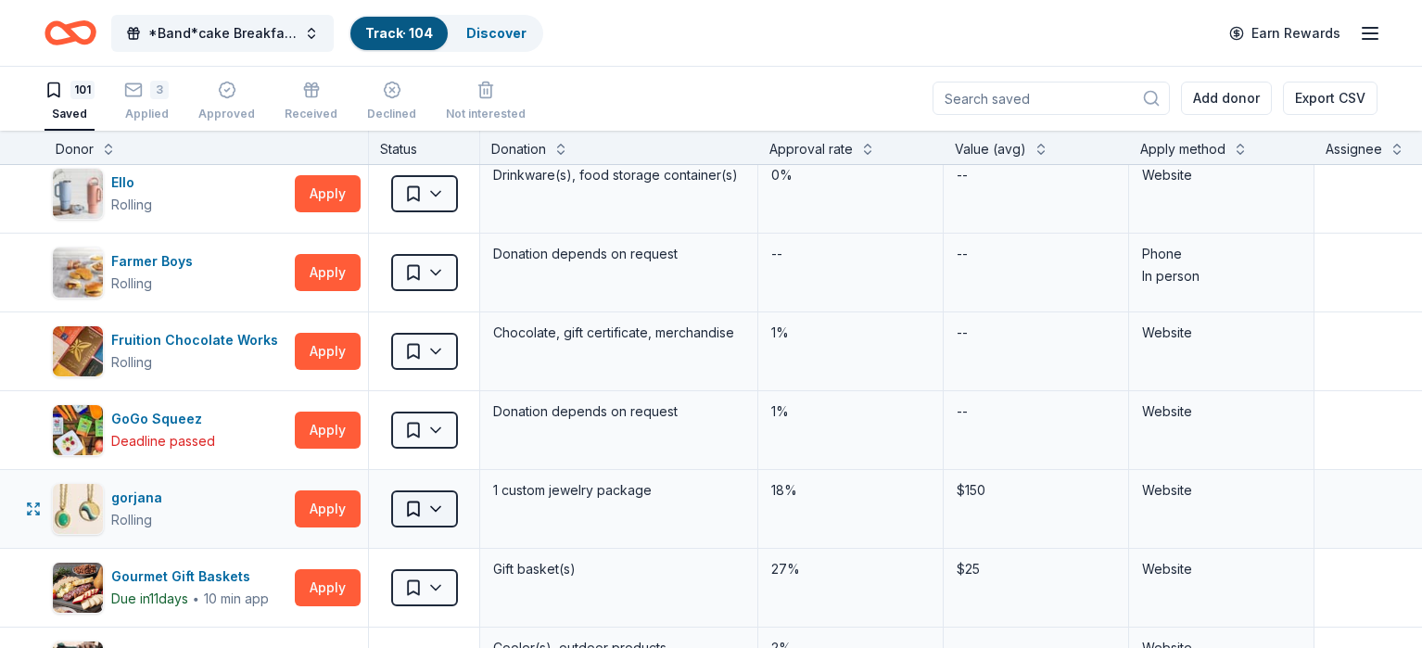
click at [454, 515] on html "*Band*cake Breakfast! Track · 104 Discover Earn Rewards 101 Saved 3 Applied App…" at bounding box center [711, 323] width 1422 height 648
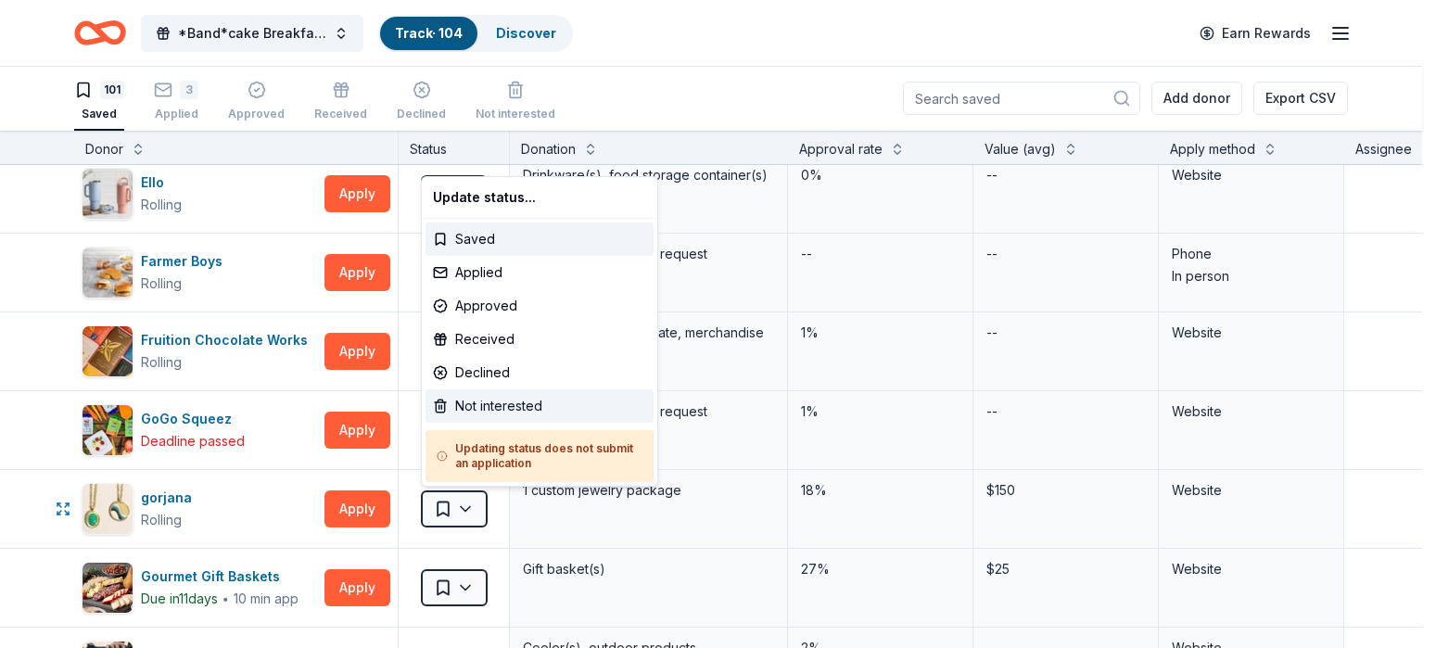
click at [489, 408] on div "Not interested" at bounding box center [540, 405] width 228 height 33
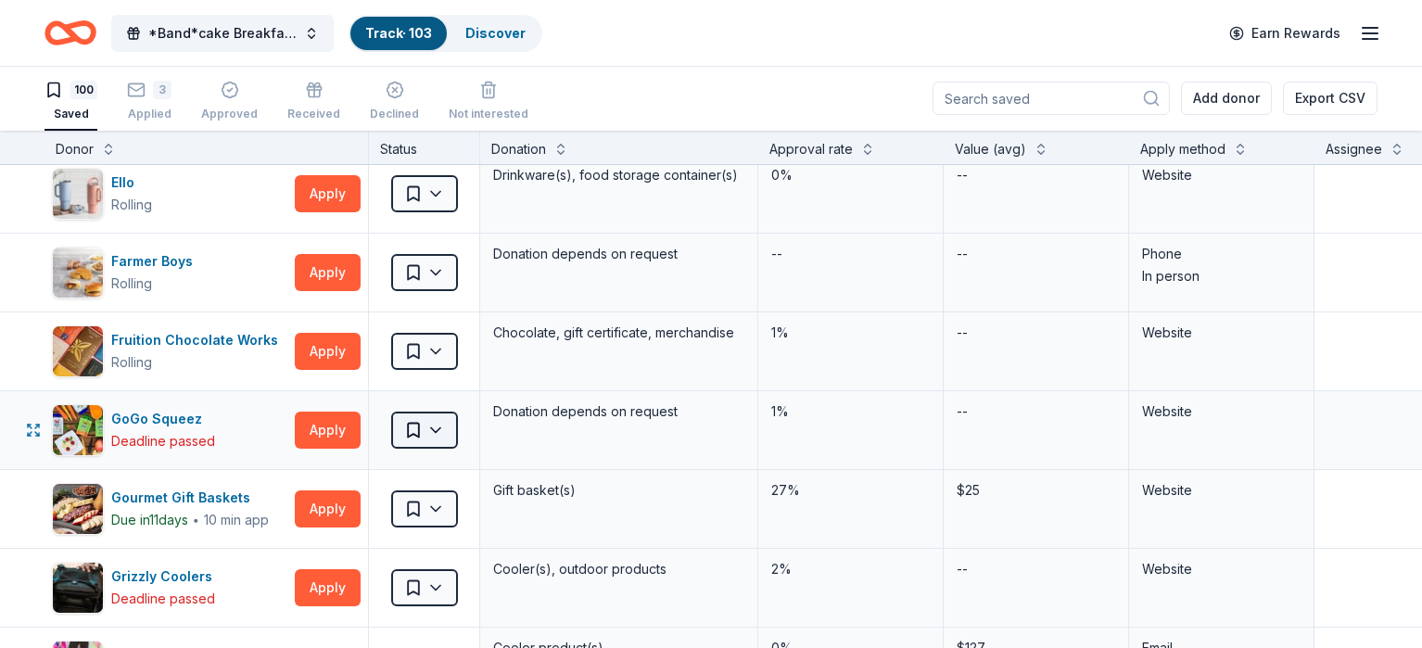
click at [453, 438] on html "*Band*cake Breakfast! Track · 103 Discover Earn Rewards 100 Saved 3 Applied App…" at bounding box center [711, 323] width 1422 height 648
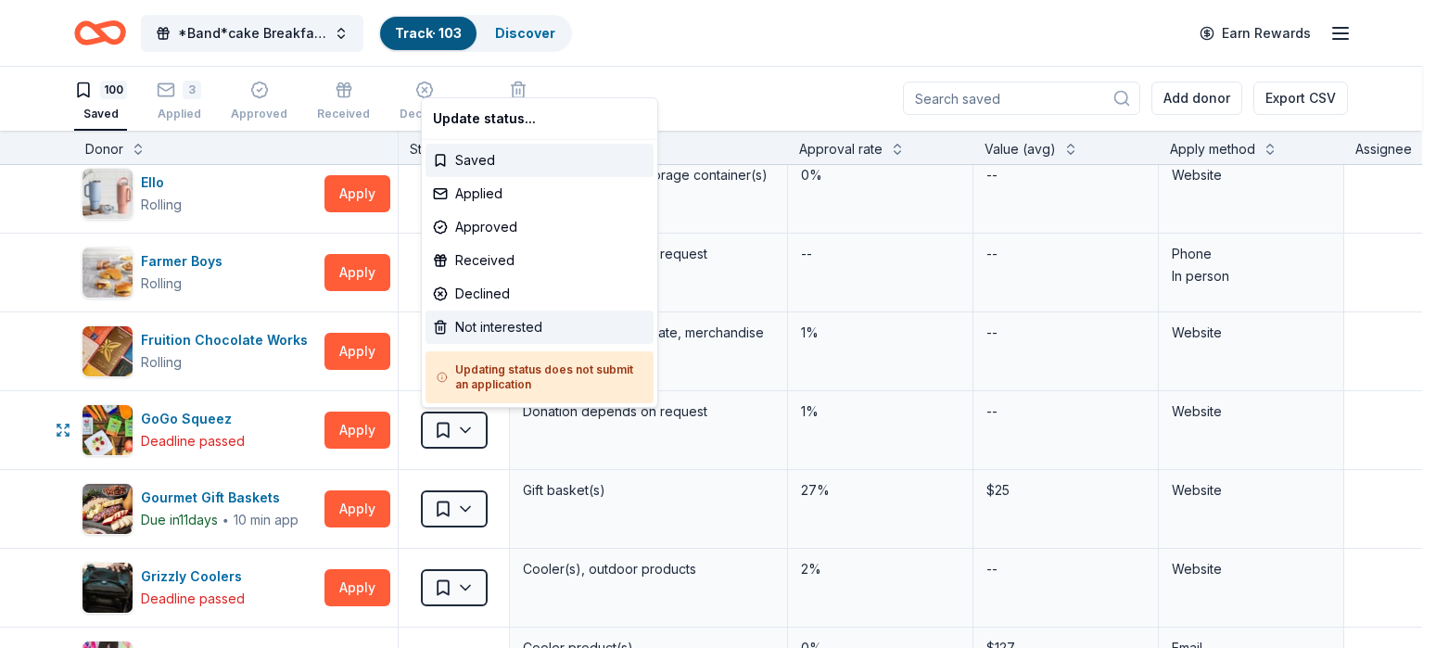
click at [482, 331] on div "Not interested" at bounding box center [540, 327] width 228 height 33
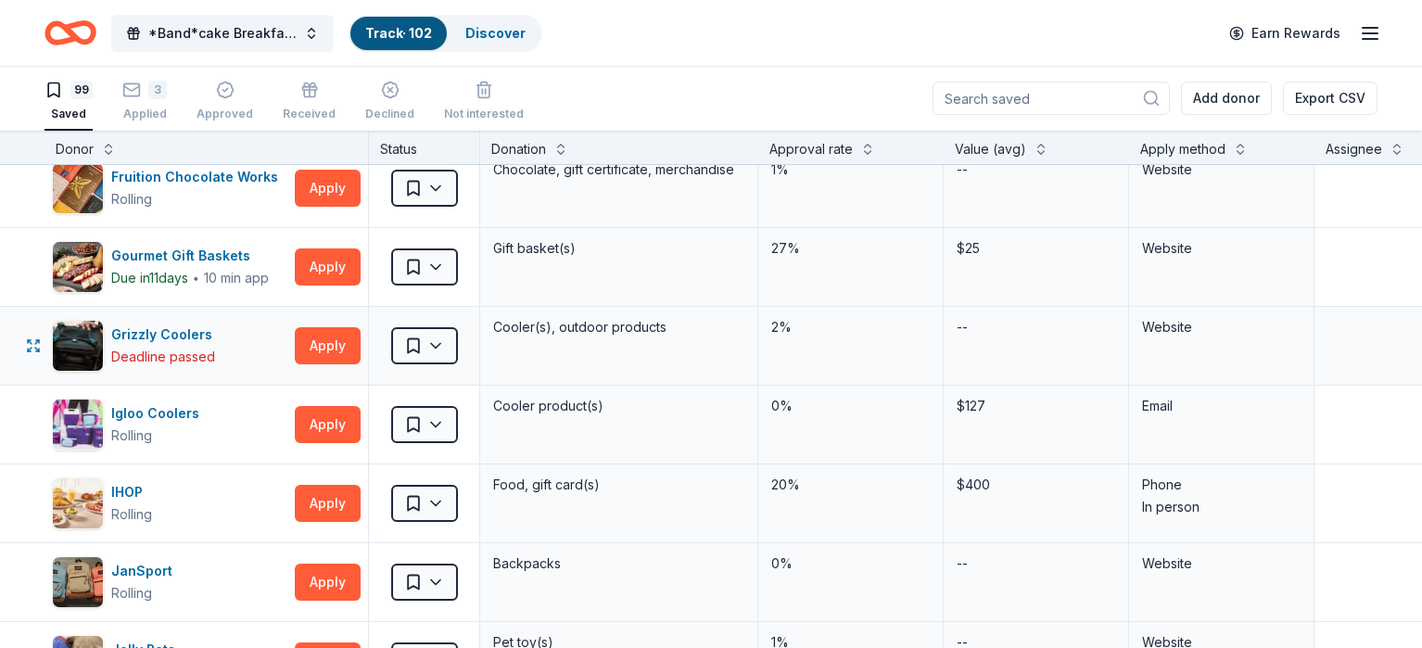
scroll to position [2236, 0]
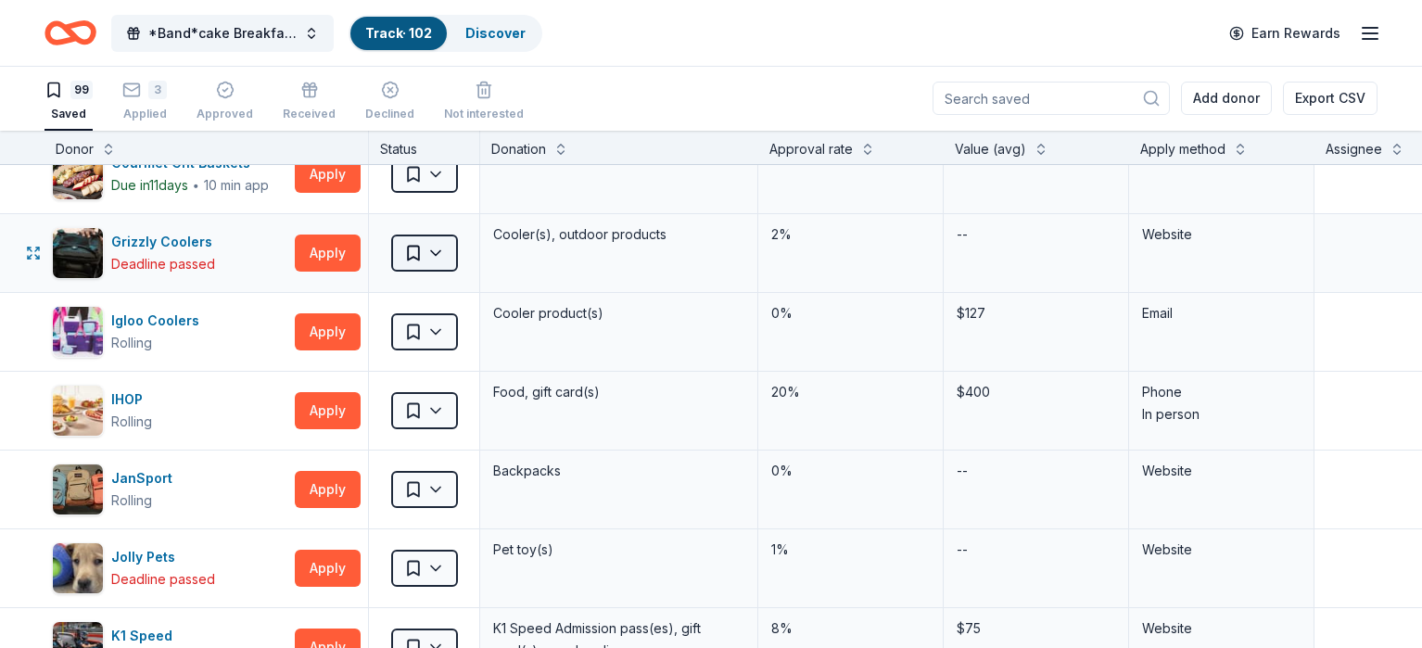
click at [447, 248] on html "*Band*cake Breakfast! Track · 102 Discover Earn Rewards 99 Saved 3 Applied Appr…" at bounding box center [711, 323] width 1422 height 648
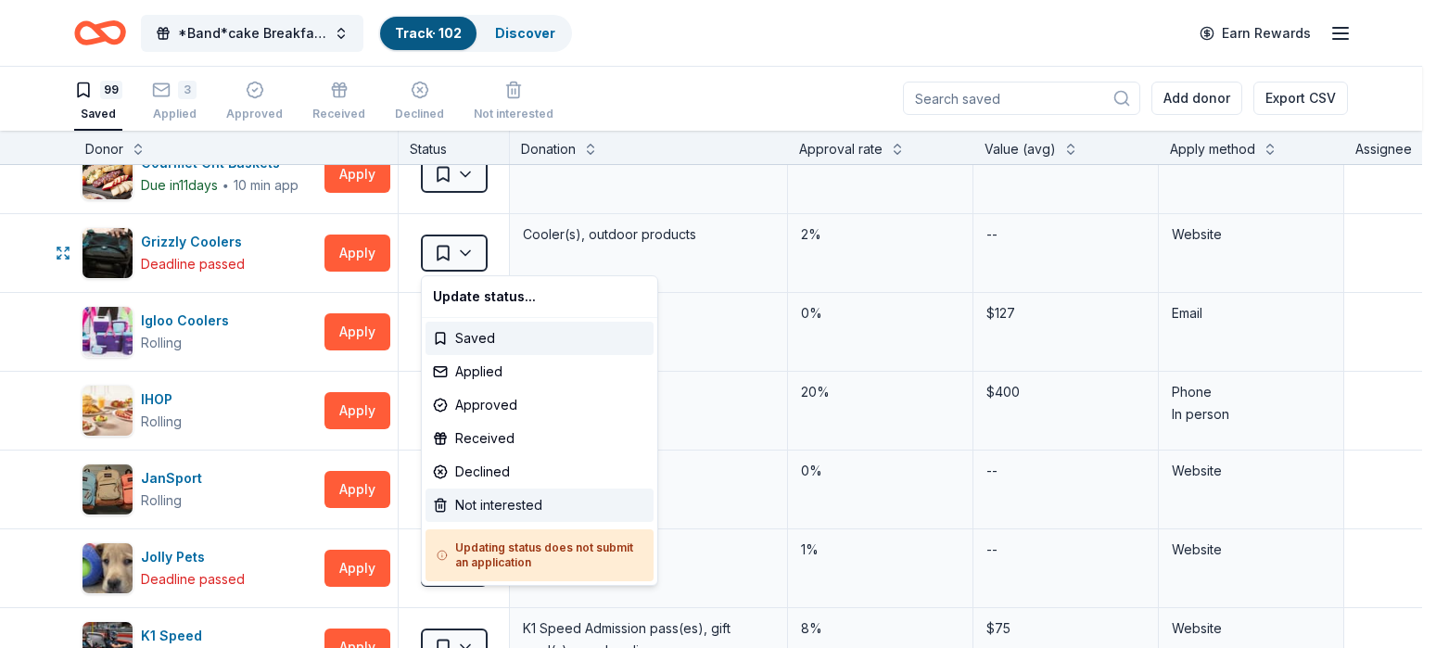
click at [464, 505] on div "Not interested" at bounding box center [540, 505] width 228 height 33
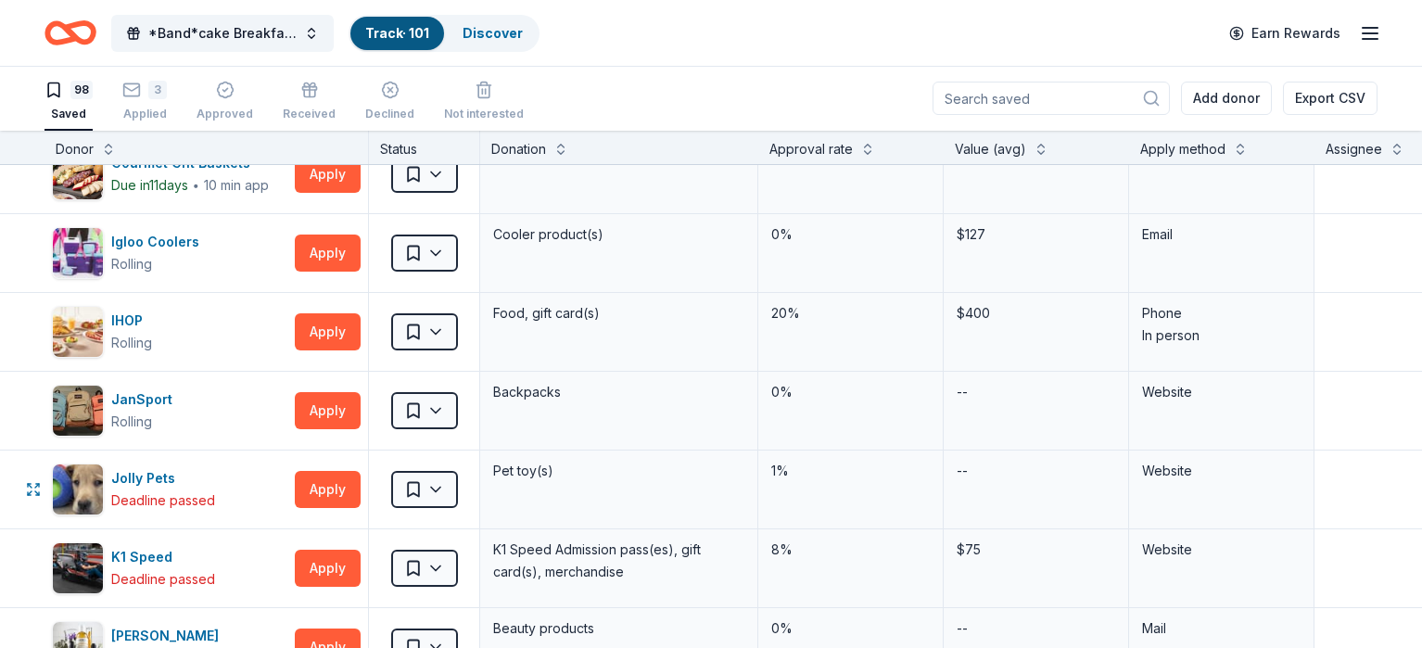
click at [456, 484] on html "*Band*cake Breakfast! Track · 101 Discover Earn Rewards 98 Saved 3 Applied Appr…" at bounding box center [711, 323] width 1422 height 648
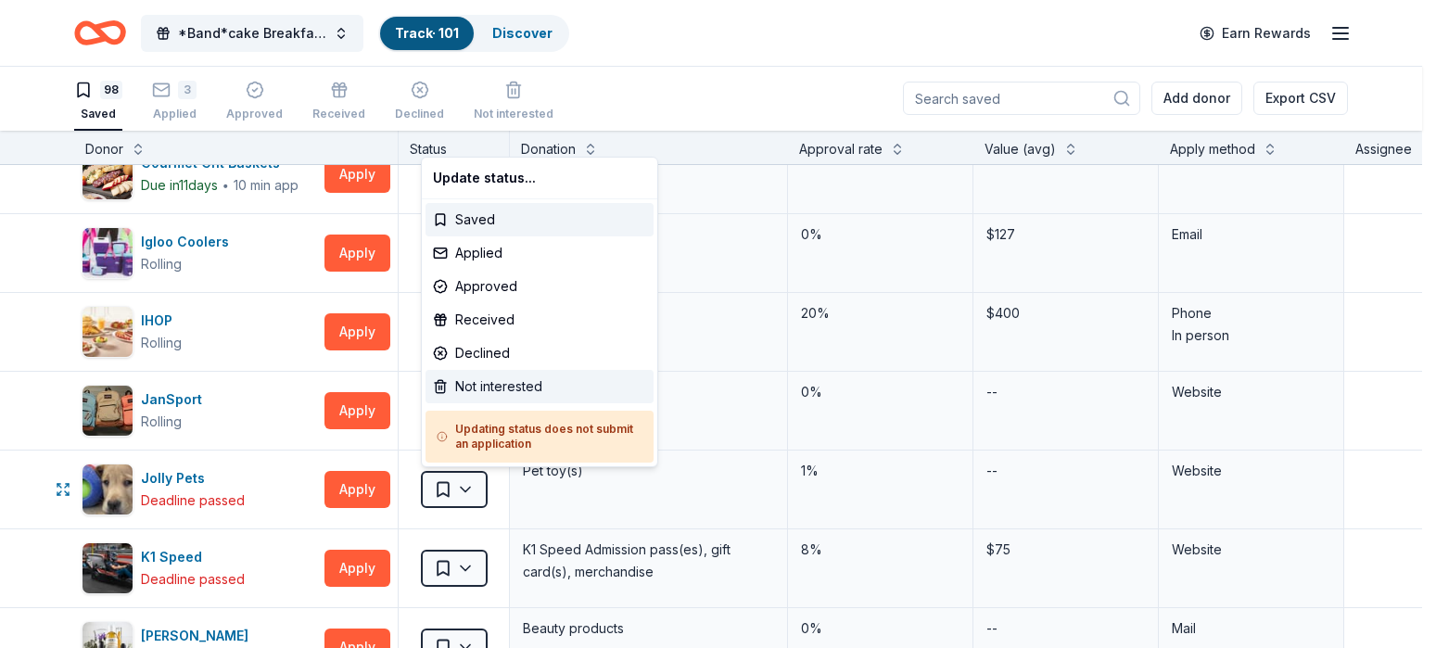
click at [477, 384] on div "Not interested" at bounding box center [540, 386] width 228 height 33
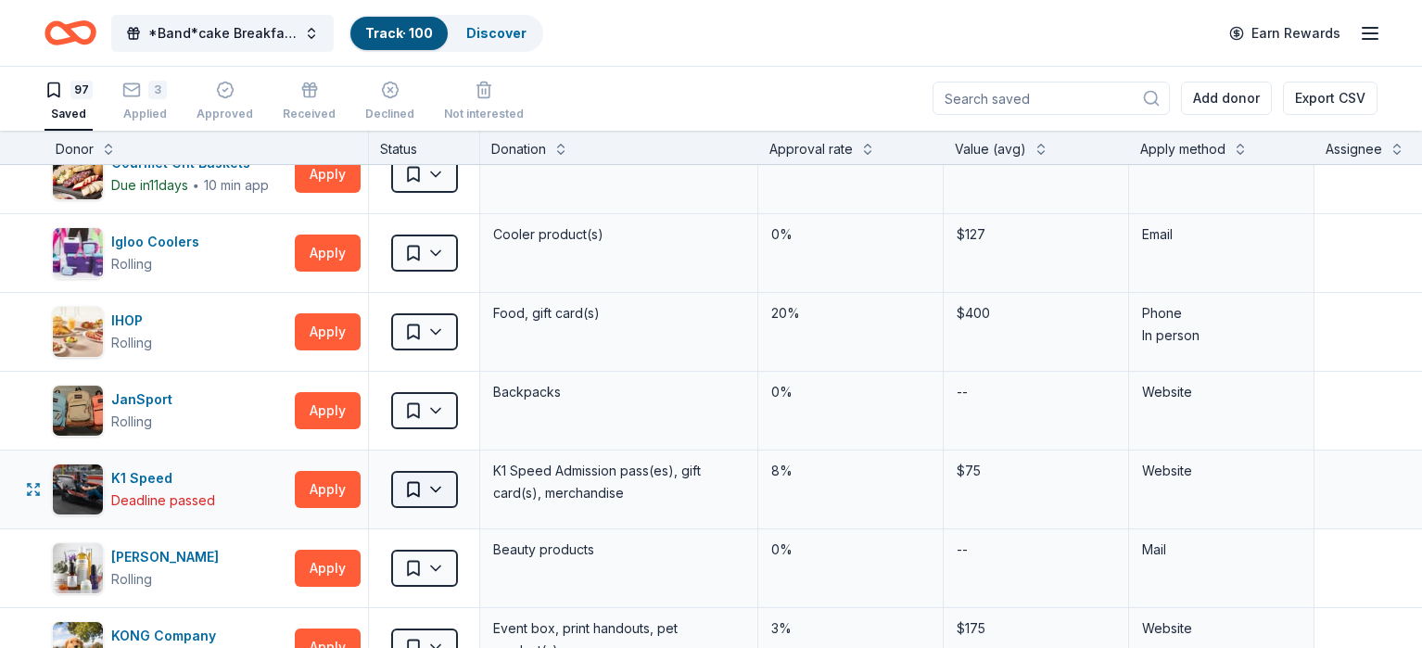
click at [470, 498] on html "*Band*cake Breakfast! Track · 100 Discover Earn Rewards 97 Saved 3 Applied Appr…" at bounding box center [711, 323] width 1422 height 648
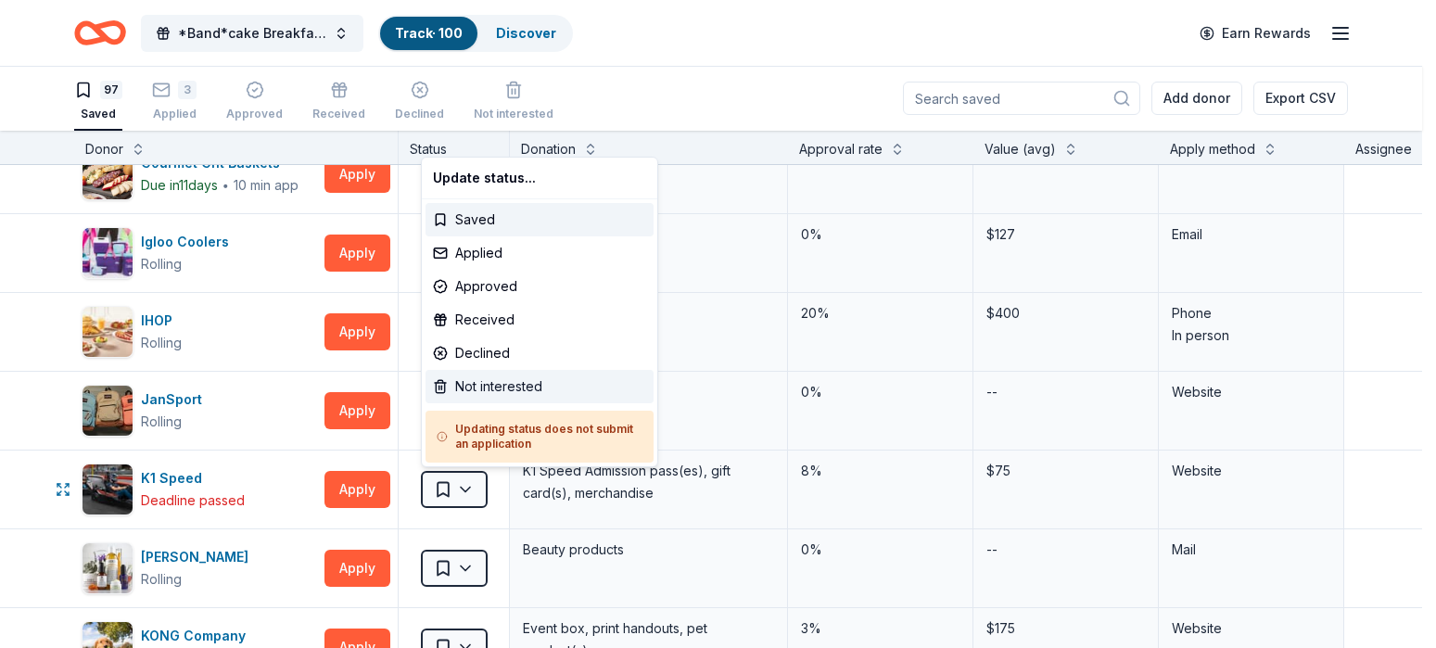
click at [479, 387] on div "Not interested" at bounding box center [540, 386] width 228 height 33
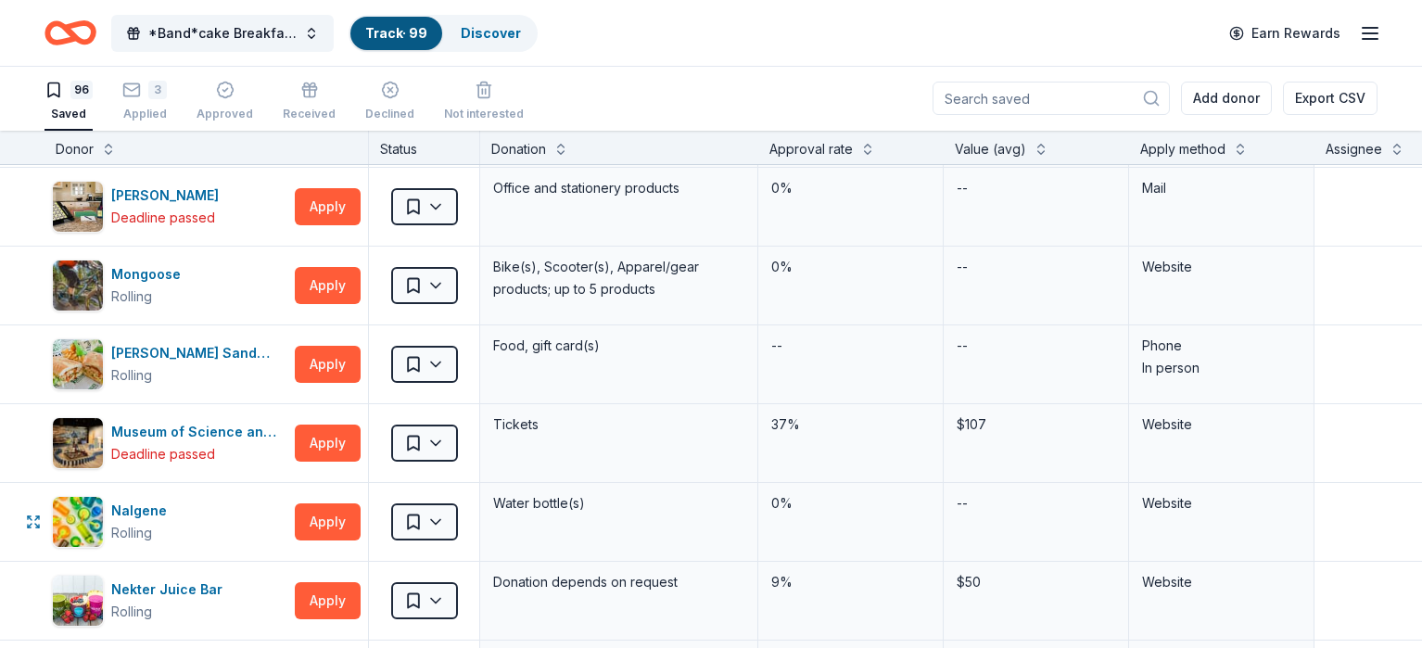
scroll to position [3474, 0]
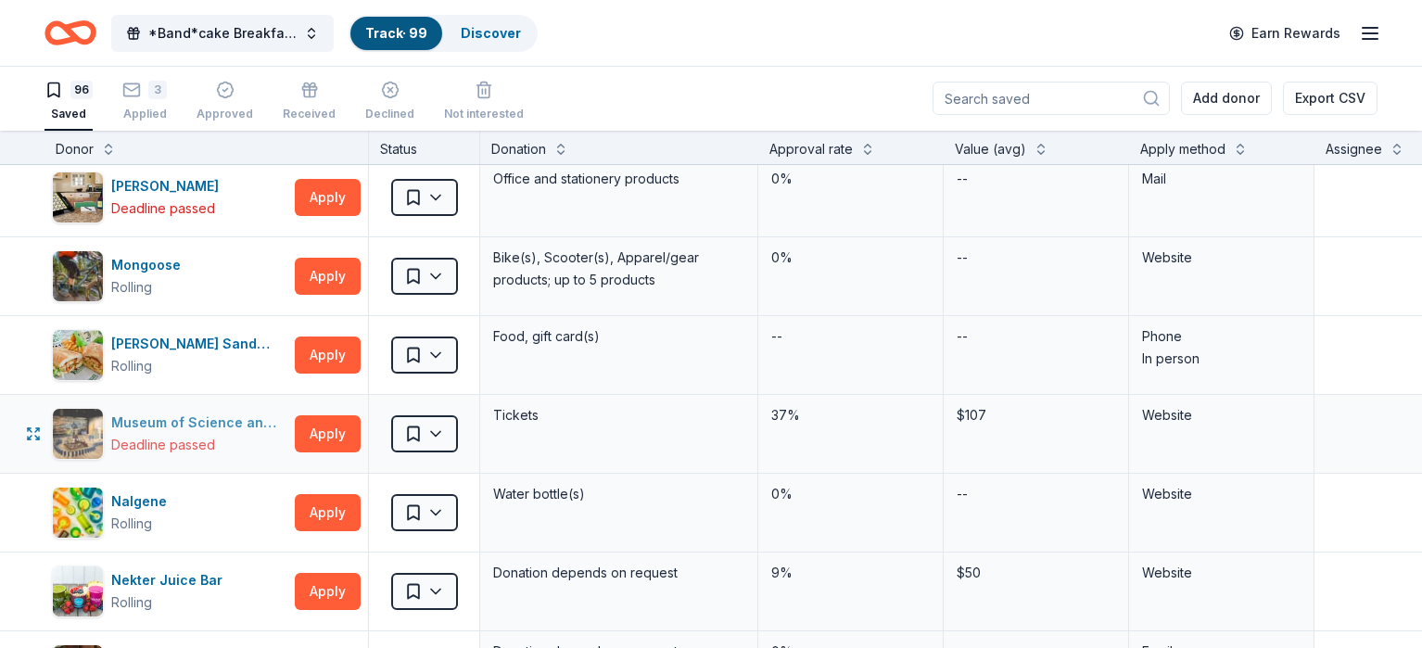
click at [214, 421] on div "Museum of Science and Curiosity" at bounding box center [199, 423] width 176 height 22
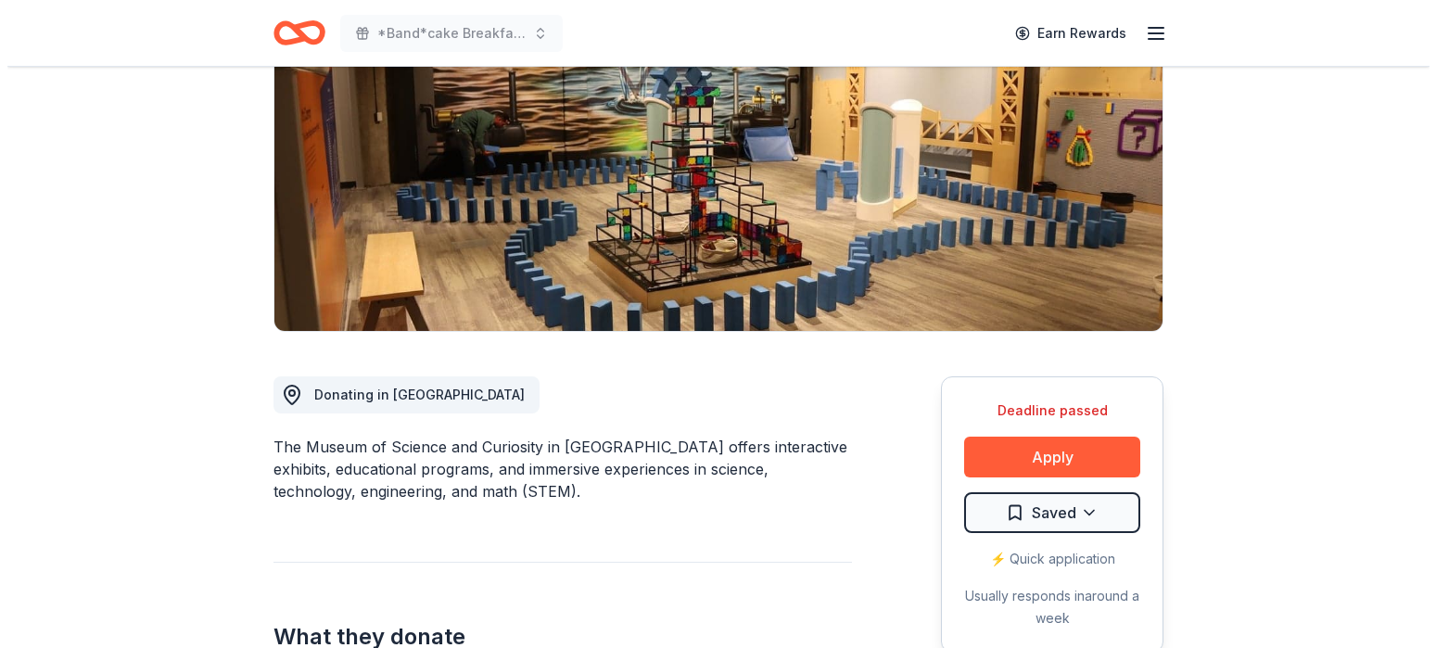
scroll to position [233, 0]
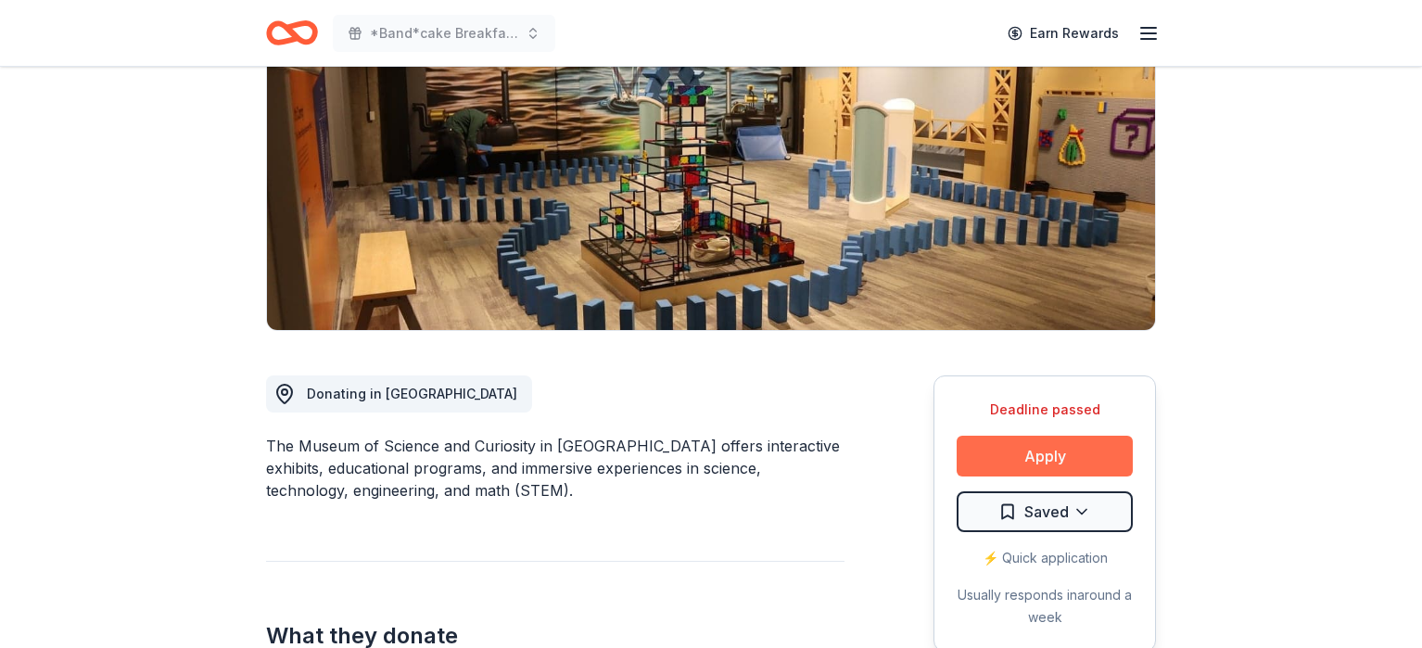
click at [1005, 456] on button "Apply" at bounding box center [1045, 456] width 176 height 41
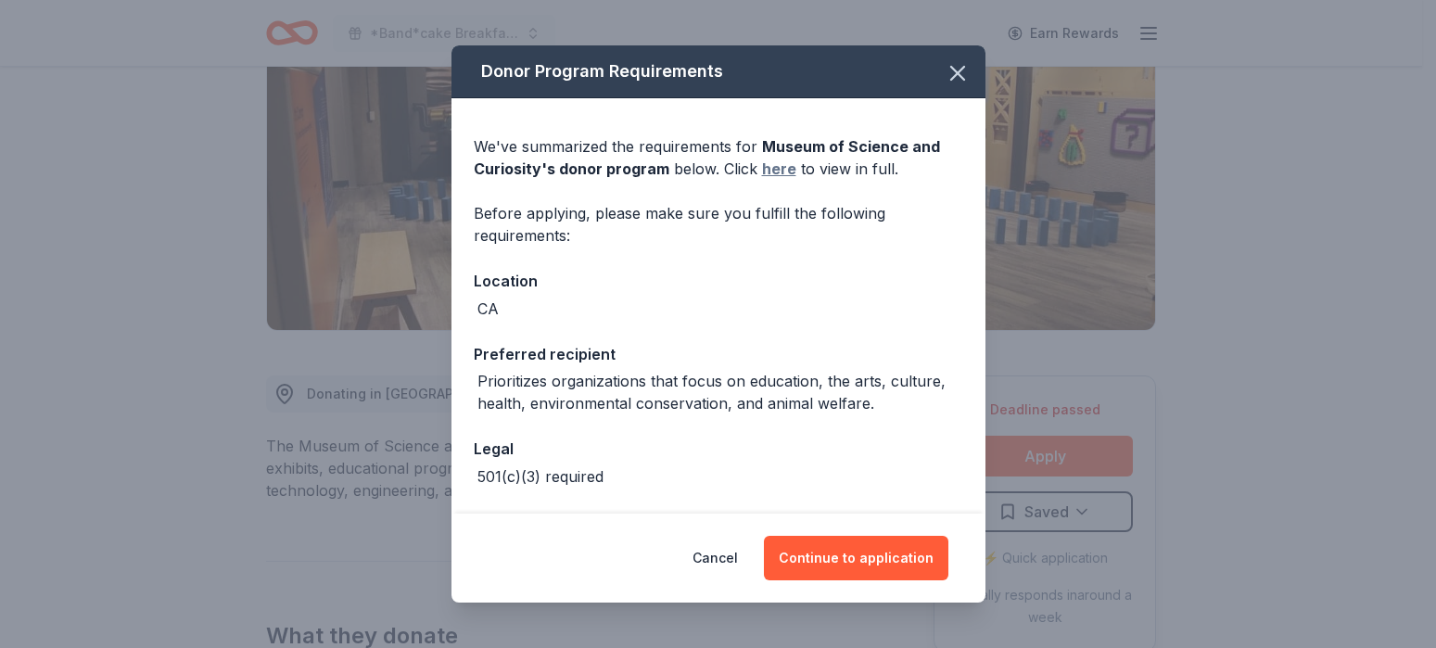
click at [768, 171] on link "here" at bounding box center [779, 169] width 34 height 22
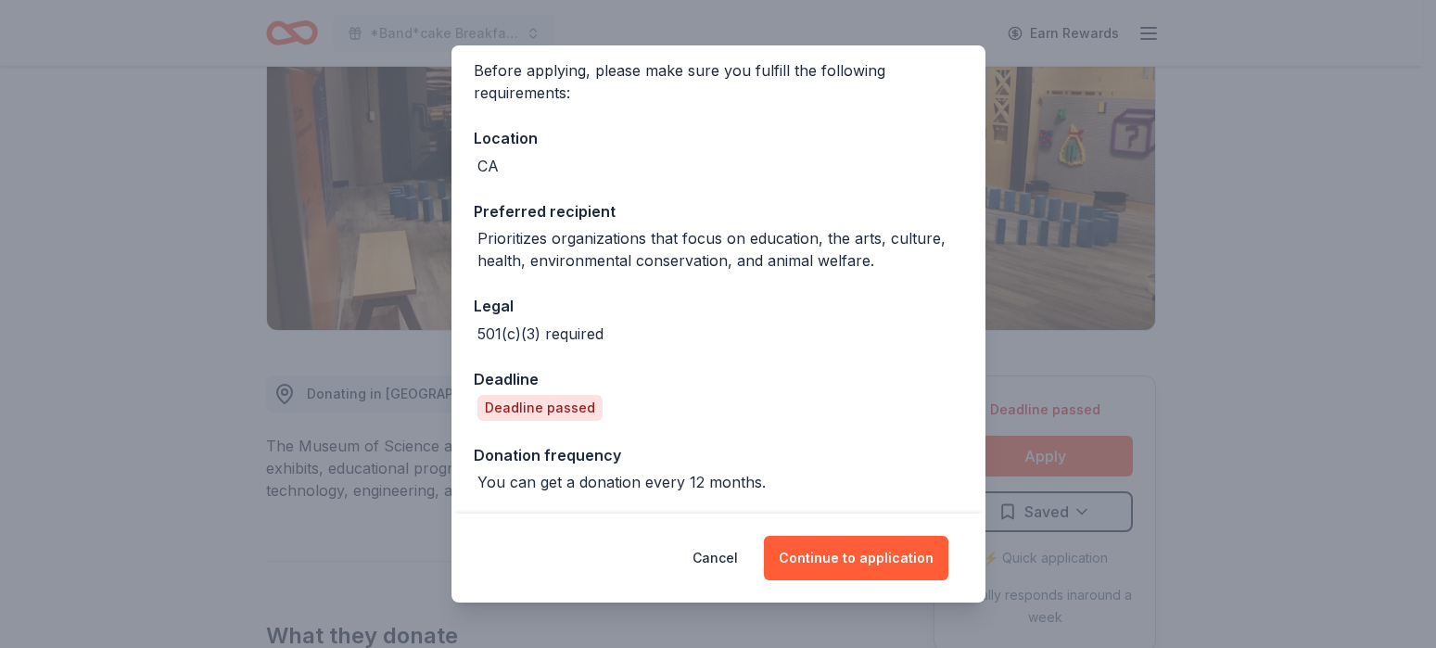
scroll to position [145, 0]
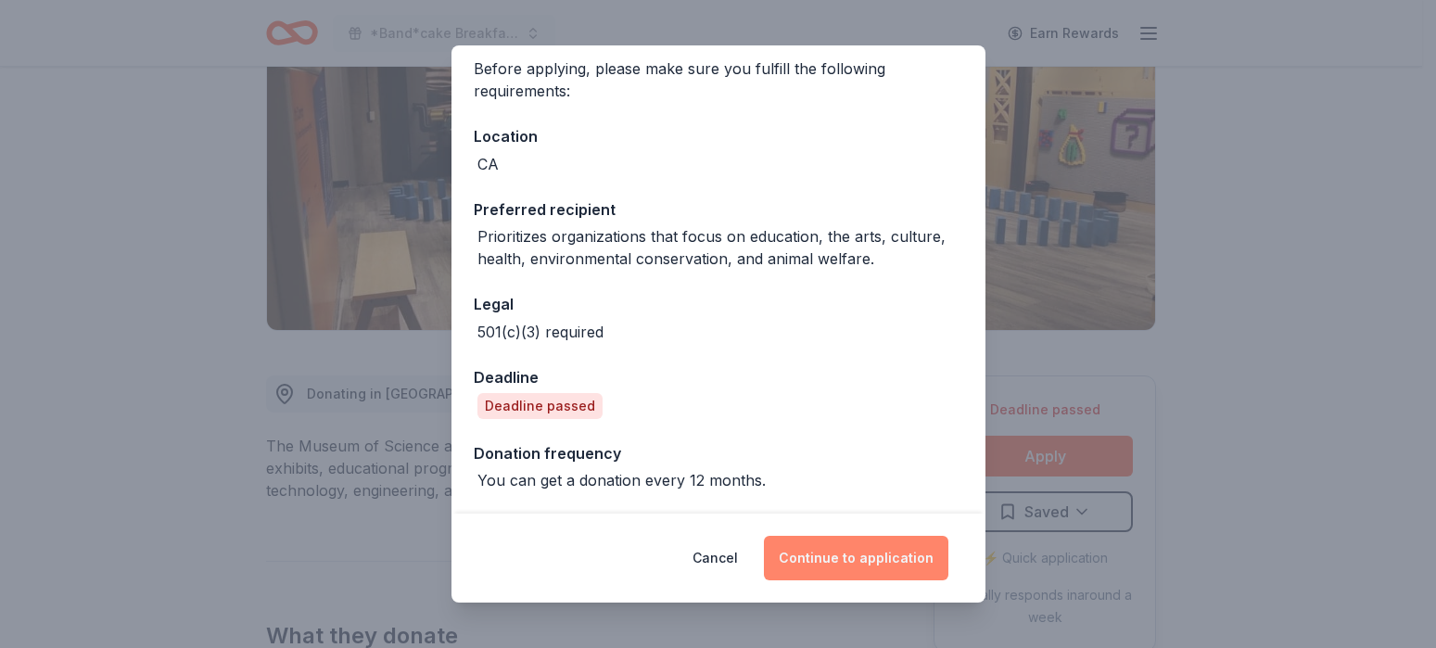
click at [864, 547] on button "Continue to application" at bounding box center [856, 558] width 184 height 44
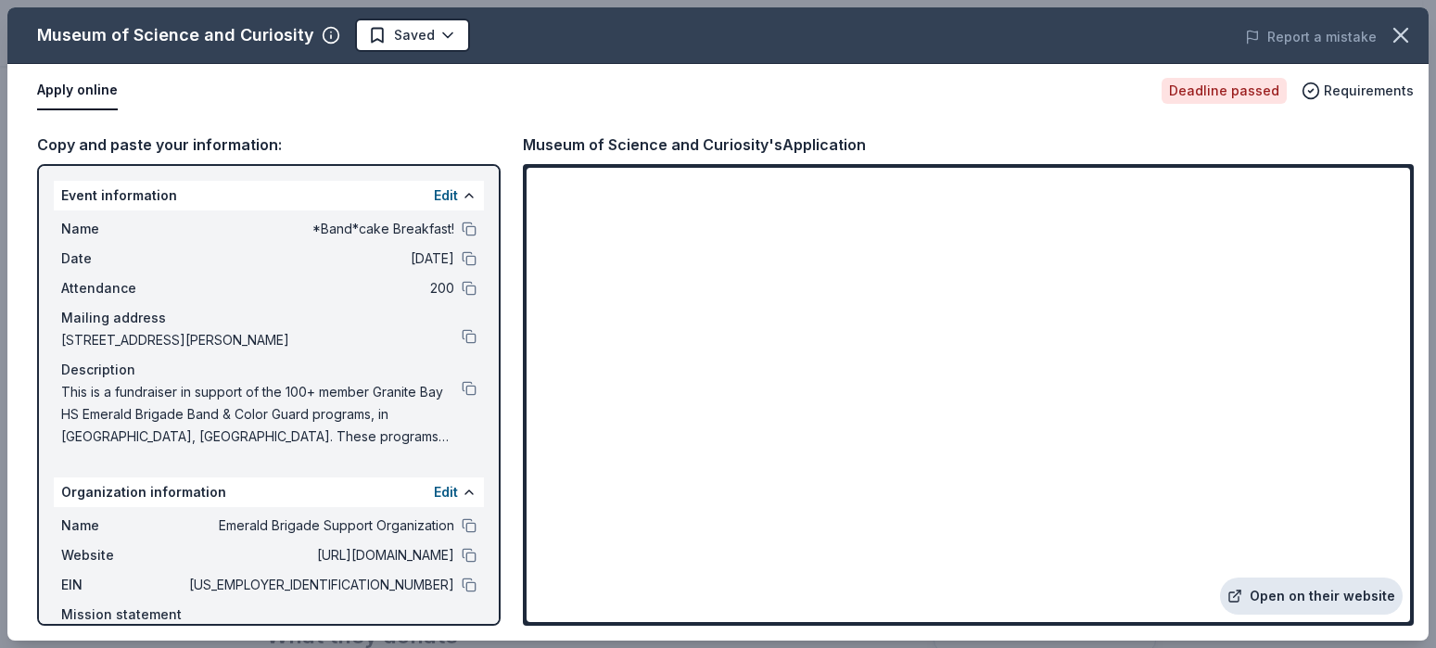
click at [1293, 602] on link "Open on their website" at bounding box center [1311, 596] width 183 height 37
click at [520, 146] on div "Copy and paste your information: Event information Edit Name *Band*cake Breakfa…" at bounding box center [717, 379] width 1421 height 523
click at [537, 146] on div "Museum of Science and Curiosity's Application" at bounding box center [694, 145] width 343 height 24
